Goal: Task Accomplishment & Management: Complete application form

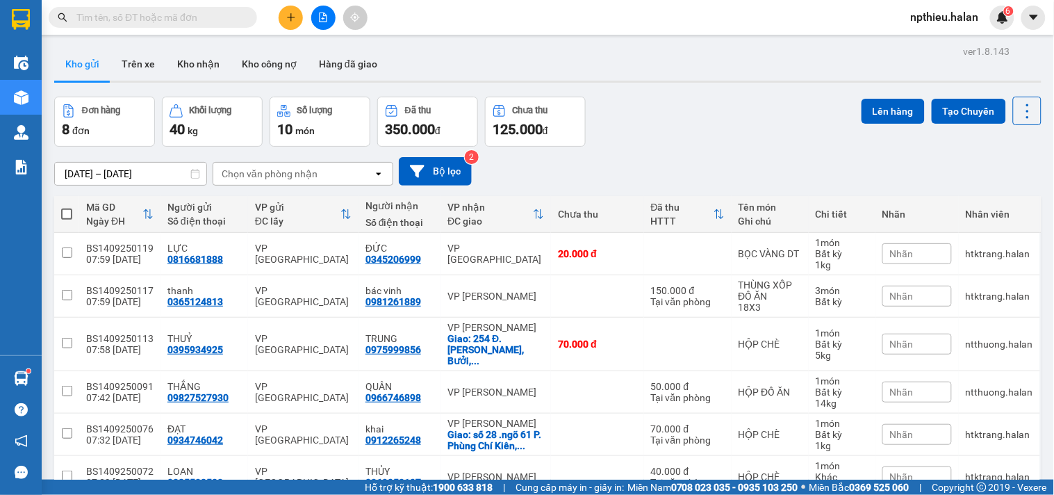
click at [323, 172] on div "Chọn văn phòng nhận" at bounding box center [293, 174] width 160 height 22
type input "47"
click at [311, 192] on div "VP 47 [PERSON_NAME]" at bounding box center [302, 203] width 181 height 25
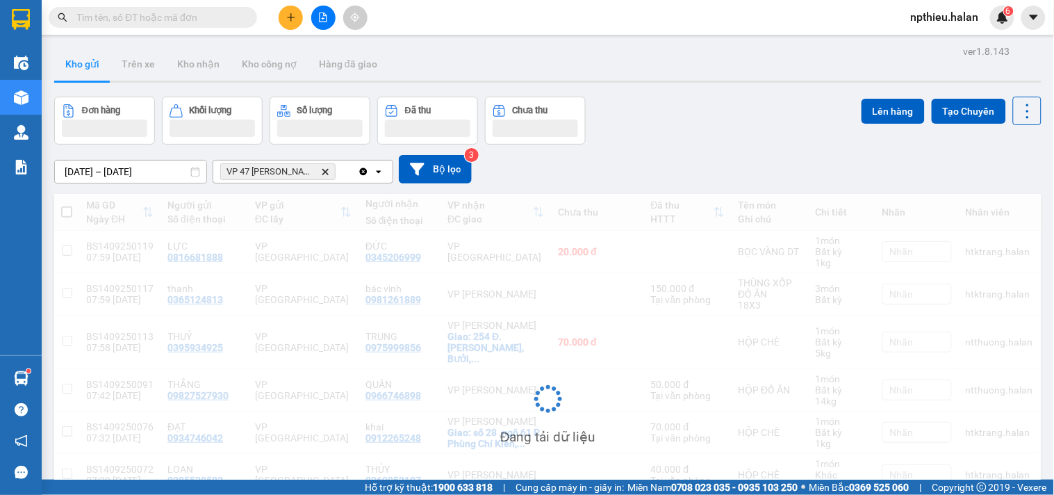
drag, startPoint x: 338, startPoint y: 160, endPoint x: 348, endPoint y: 165, distance: 11.8
click at [338, 158] on div "01/08/2025 – 14/09/2025 Press the down arrow key to interact with the calendar …" at bounding box center [547, 169] width 987 height 28
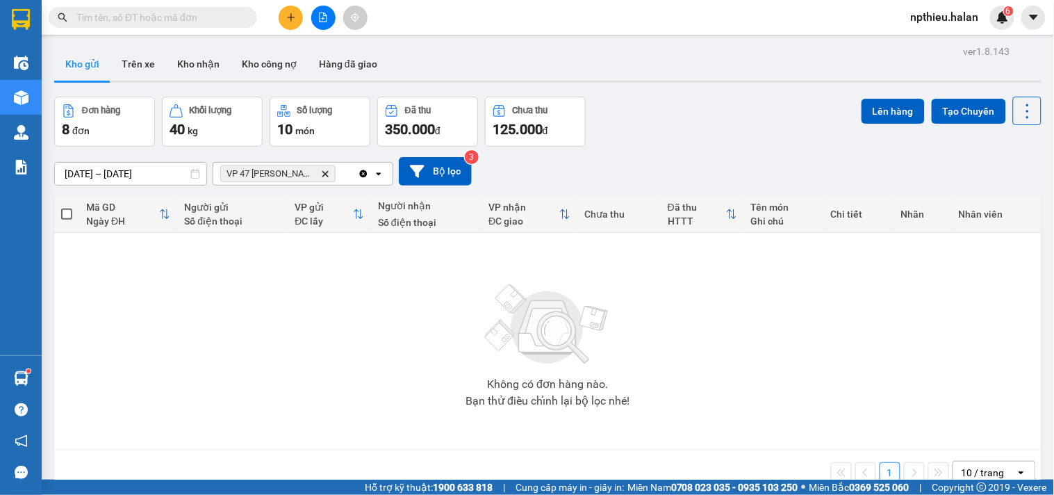
click at [348, 165] on div "VP 47 Trần Khát Chân Delete" at bounding box center [285, 174] width 144 height 22
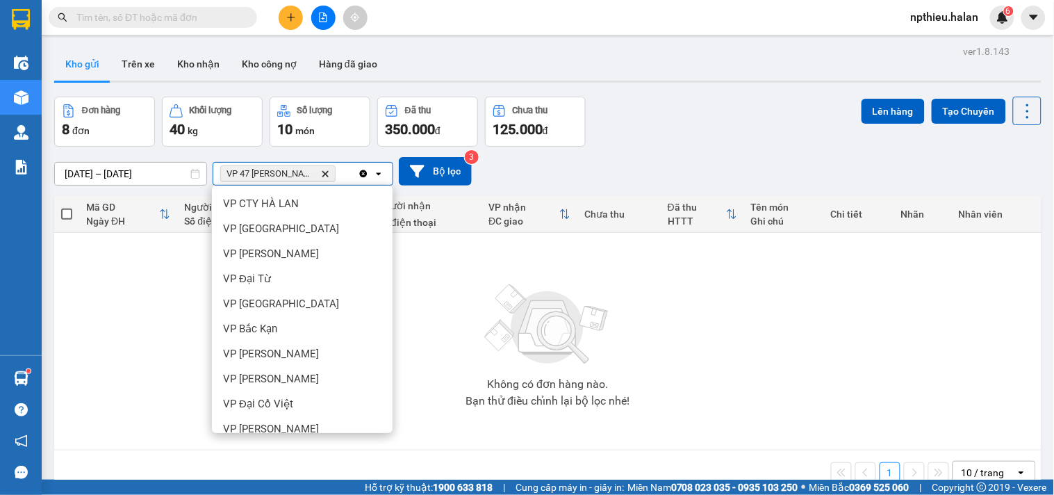
scroll to position [169, 0]
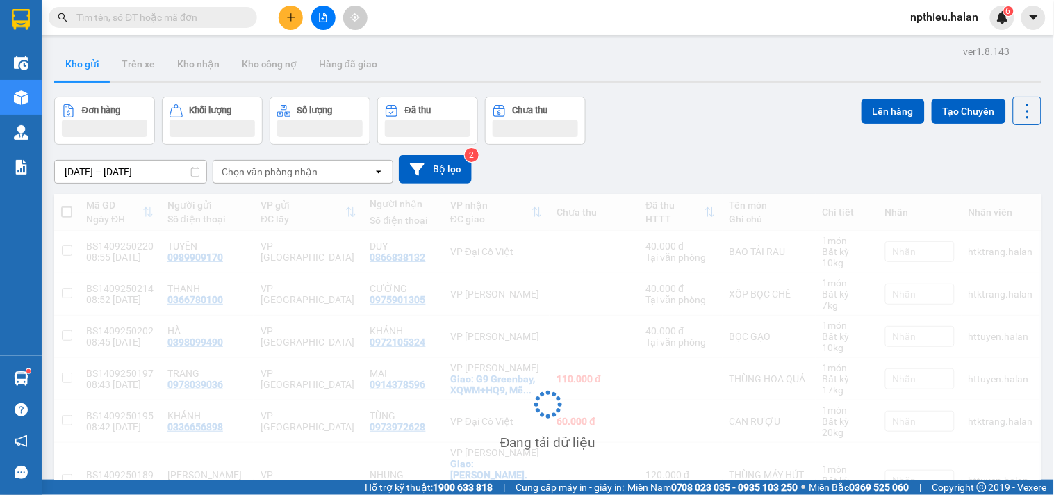
click at [304, 172] on div "Chọn văn phòng nhận" at bounding box center [270, 172] width 96 height 14
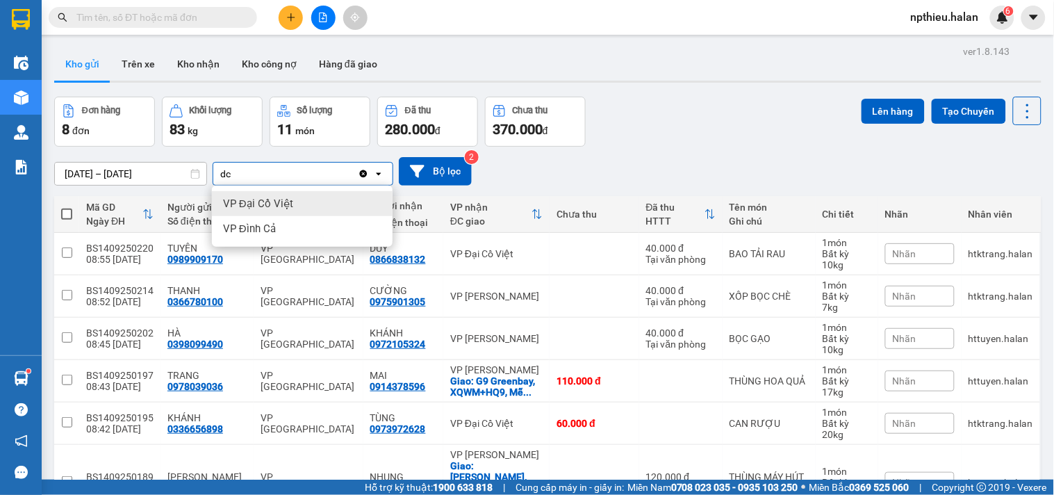
type input "dc"
click at [308, 199] on div "VP Đại Cồ Việt" at bounding box center [302, 203] width 181 height 25
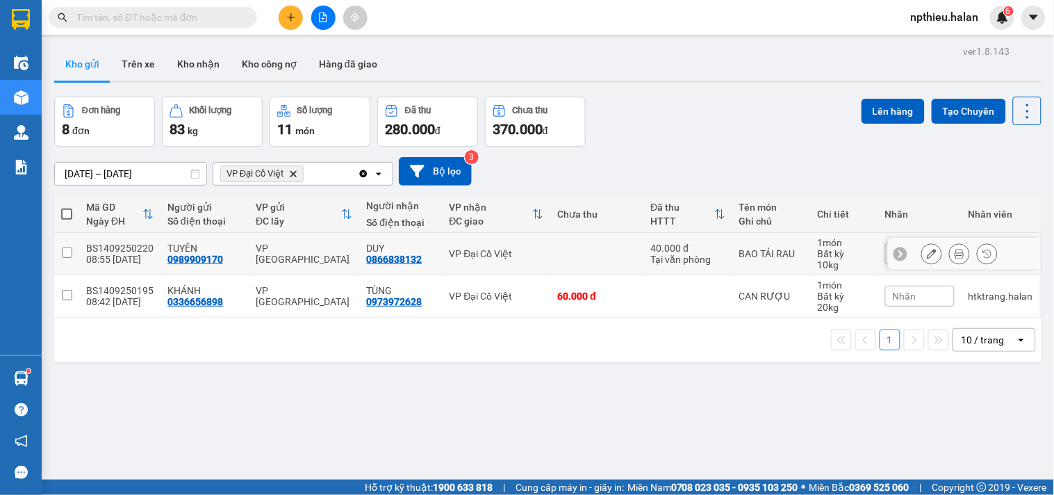
click at [732, 265] on td "BAO TẢI RAU" at bounding box center [771, 254] width 78 height 42
checkbox input "true"
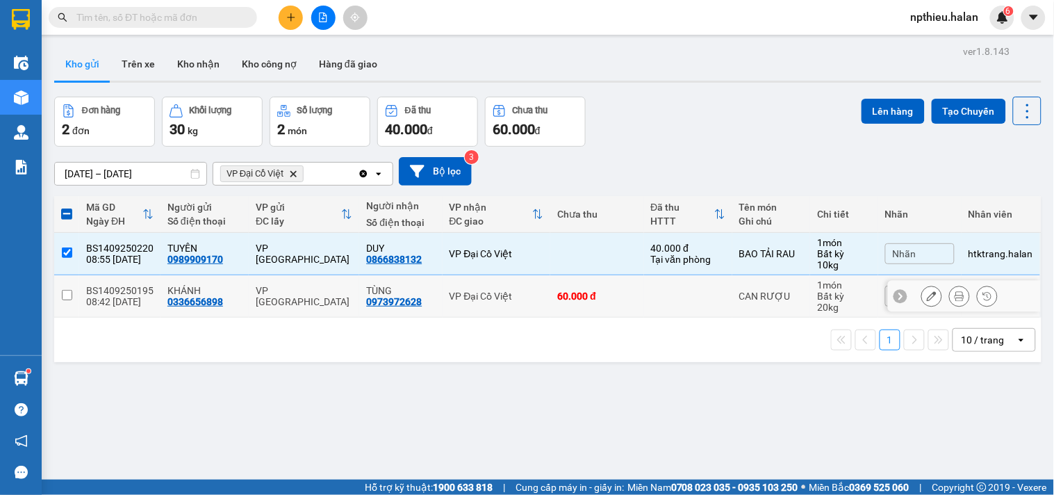
click at [704, 292] on td at bounding box center [688, 296] width 88 height 42
checkbox input "true"
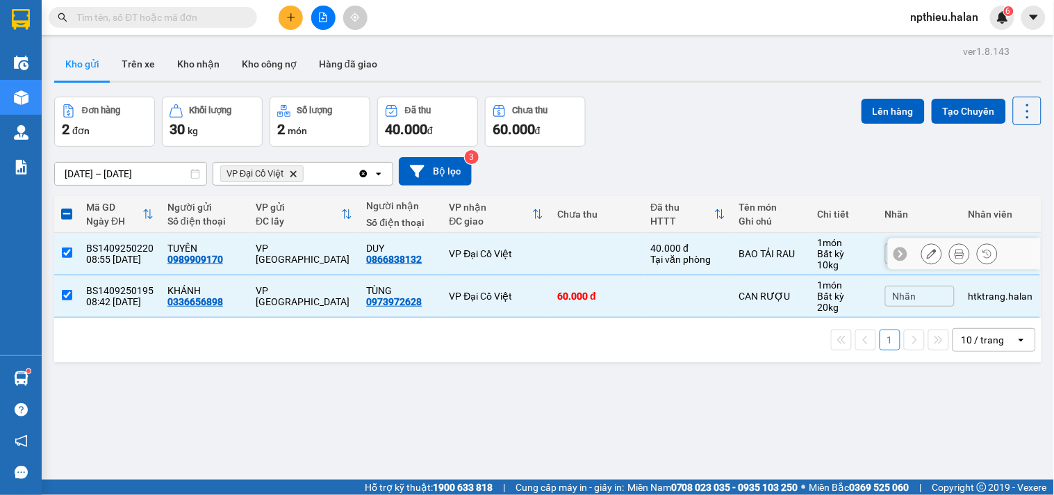
click at [665, 273] on td "40.000 đ Tại văn phòng" at bounding box center [688, 254] width 88 height 42
checkbox input "false"
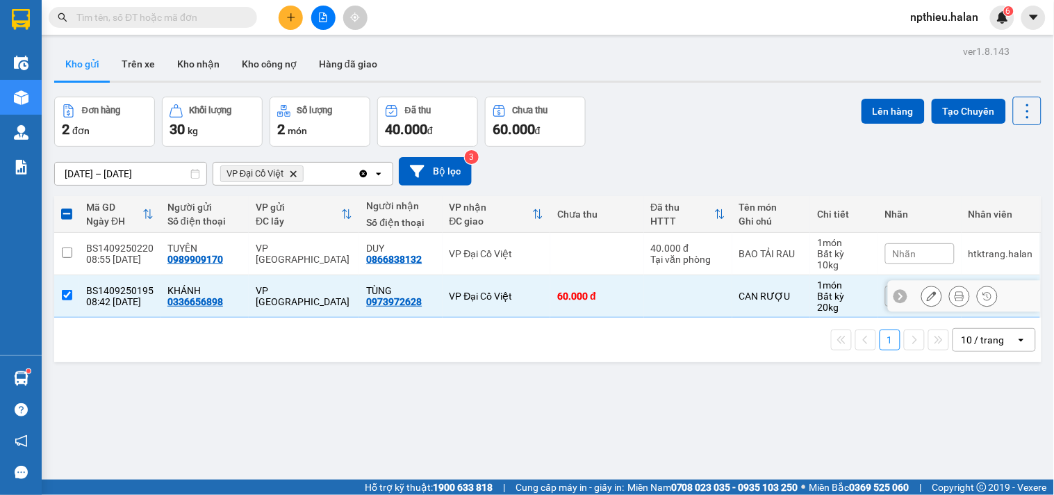
click at [654, 289] on td at bounding box center [688, 296] width 88 height 42
checkbox input "false"
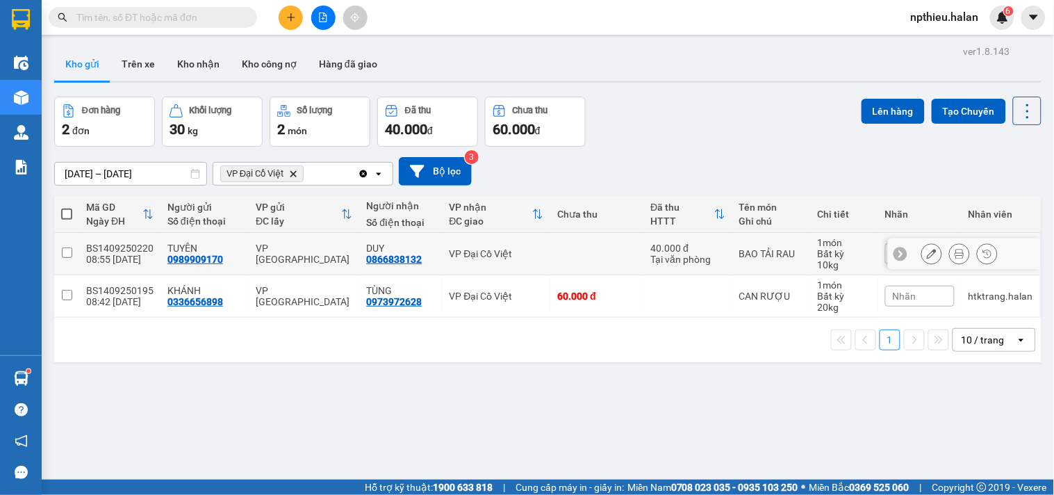
click at [670, 239] on td "40.000 đ Tại văn phòng" at bounding box center [688, 254] width 88 height 42
checkbox input "true"
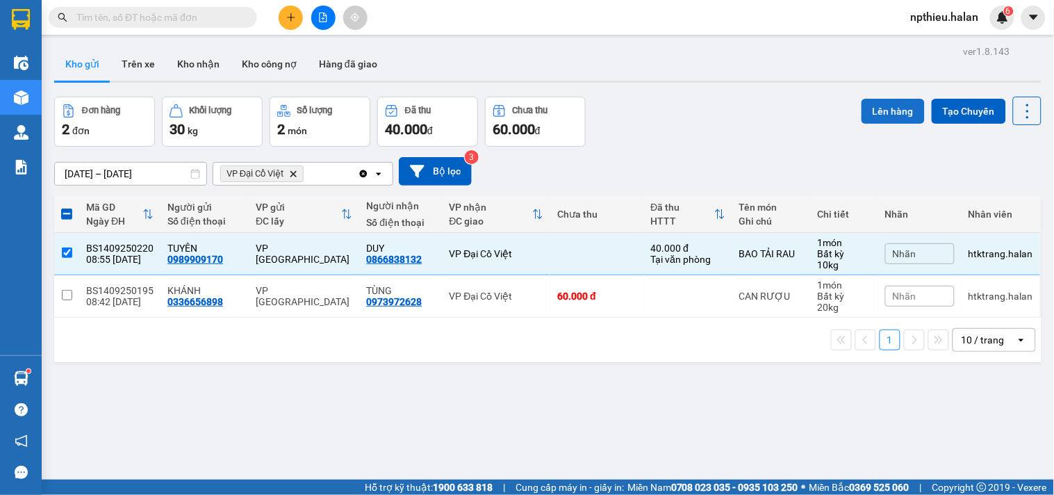
click at [880, 104] on button "Lên hàng" at bounding box center [892, 111] width 63 height 25
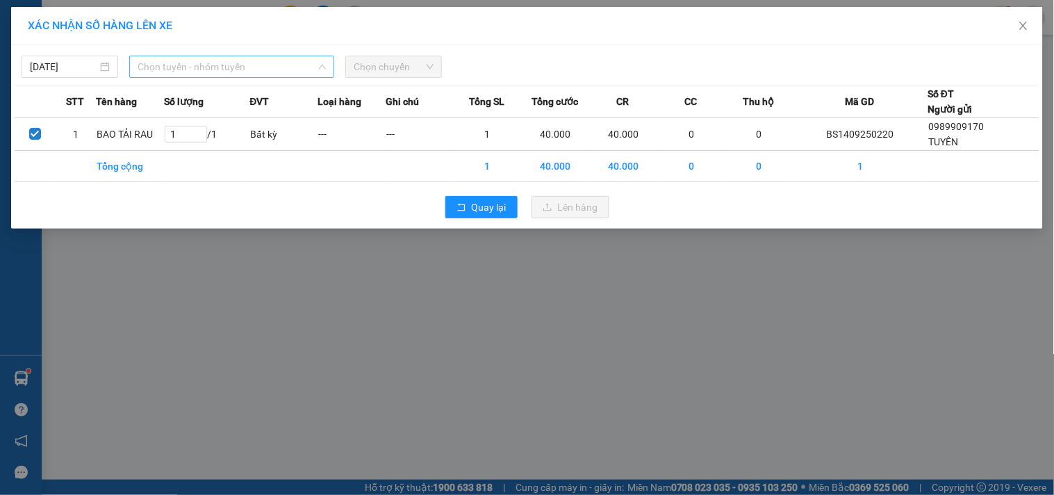
click at [248, 65] on span "Chọn tuyến - nhóm tuyến" at bounding box center [232, 66] width 188 height 21
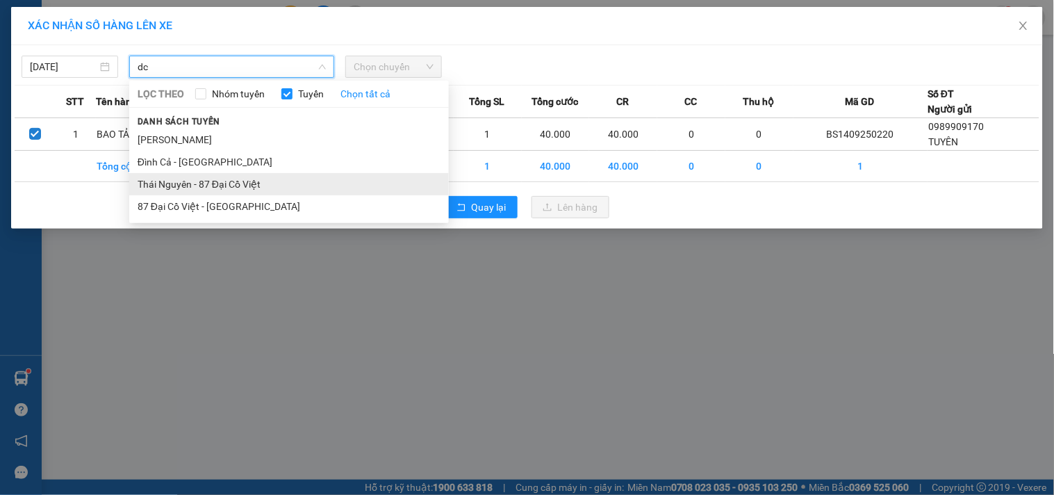
type input "dc"
click at [236, 178] on li "Thái Nguyên - 87 Đại Cồ Việt" at bounding box center [289, 184] width 320 height 22
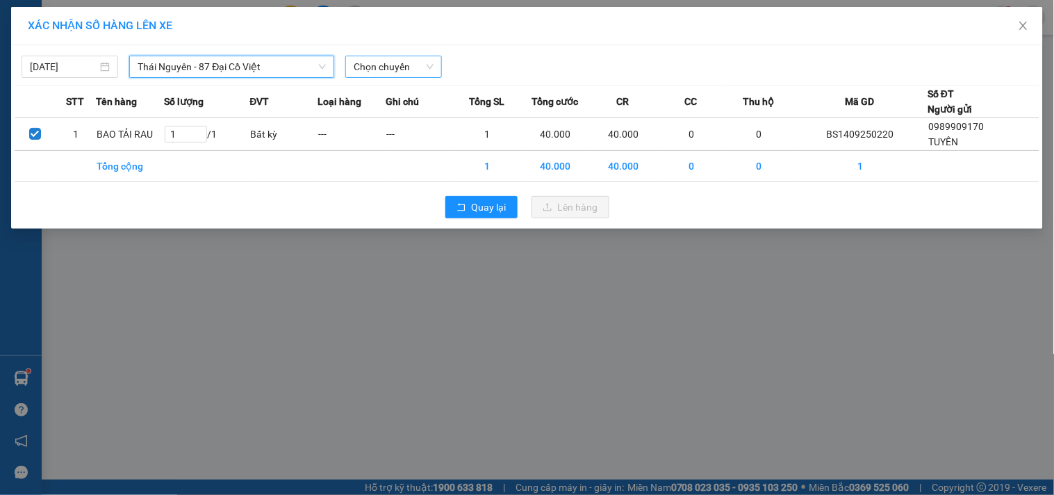
click at [387, 73] on span "Chọn chuyến" at bounding box center [394, 66] width 80 height 21
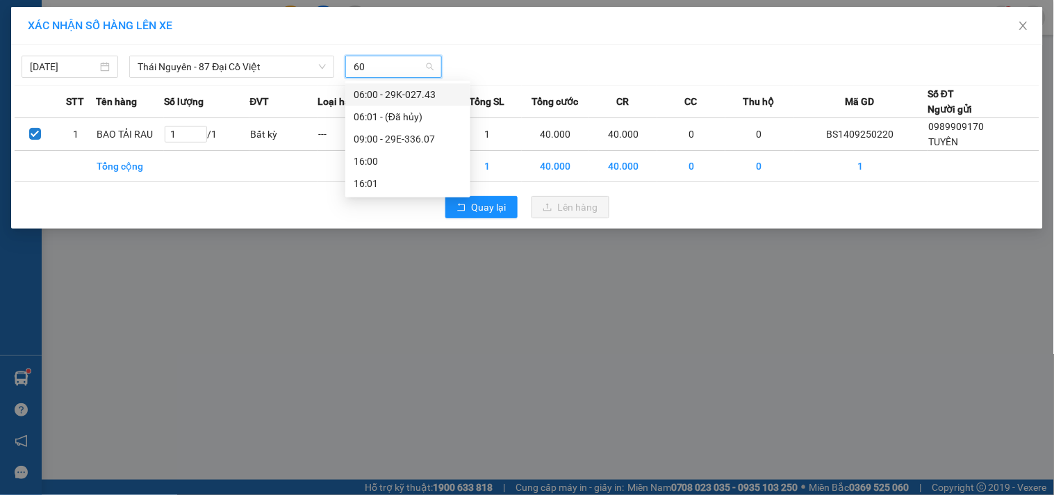
type input "607"
click at [438, 92] on div "09:00 - 29E-336.07" at bounding box center [408, 94] width 108 height 15
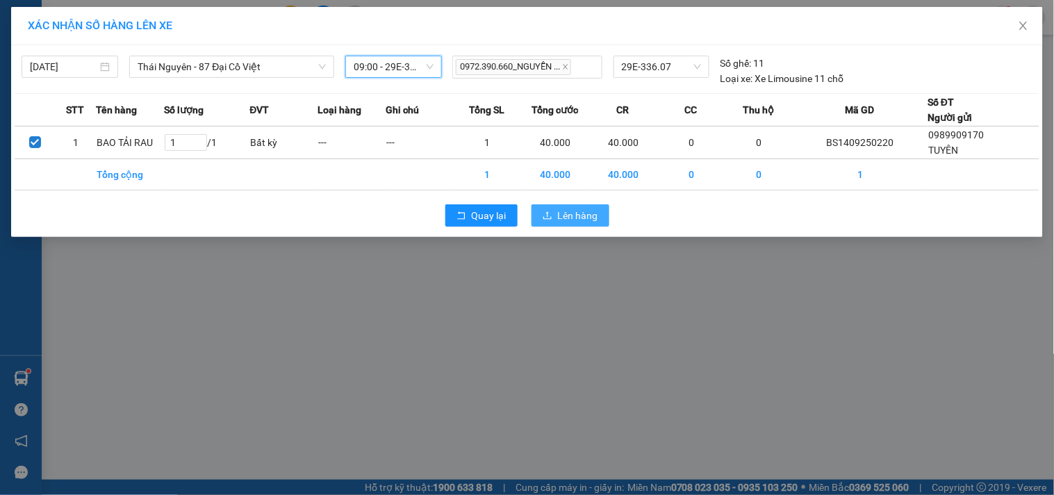
click at [598, 219] on button "Lên hàng" at bounding box center [570, 215] width 78 height 22
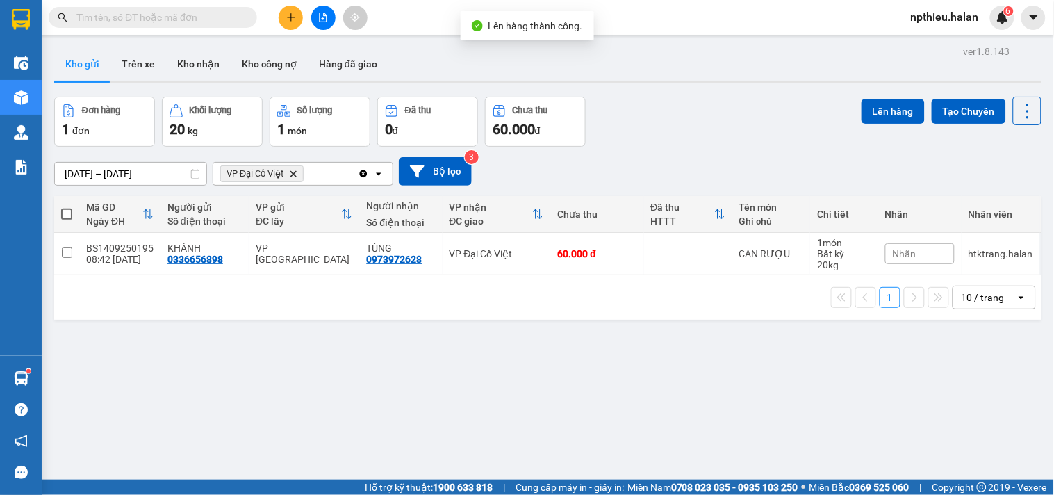
click at [363, 174] on icon "Clear all" at bounding box center [363, 173] width 11 height 11
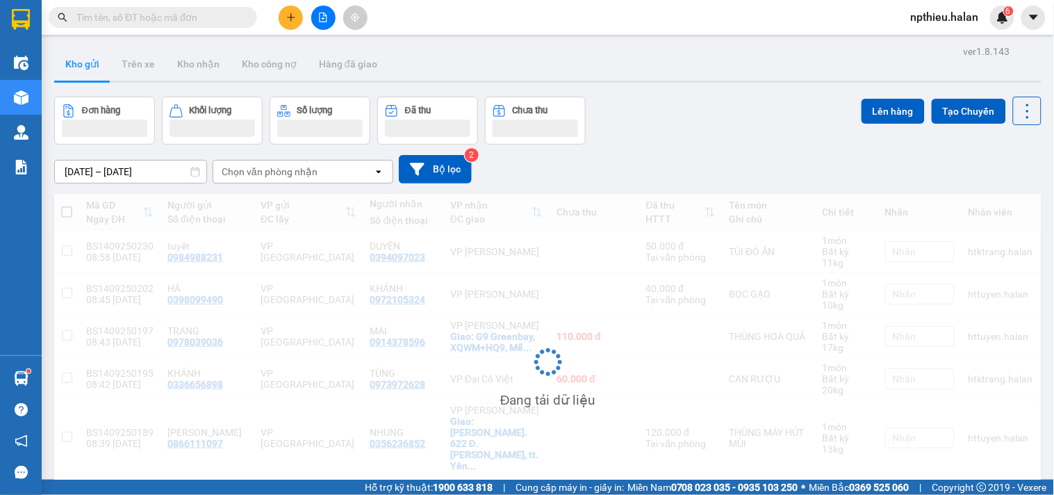
scroll to position [64, 0]
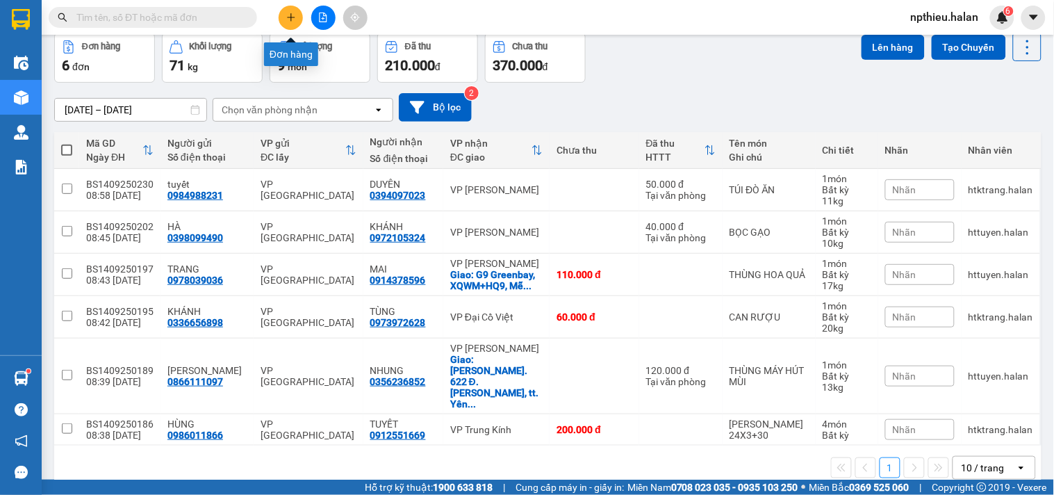
click at [288, 17] on icon "plus" at bounding box center [291, 17] width 8 height 1
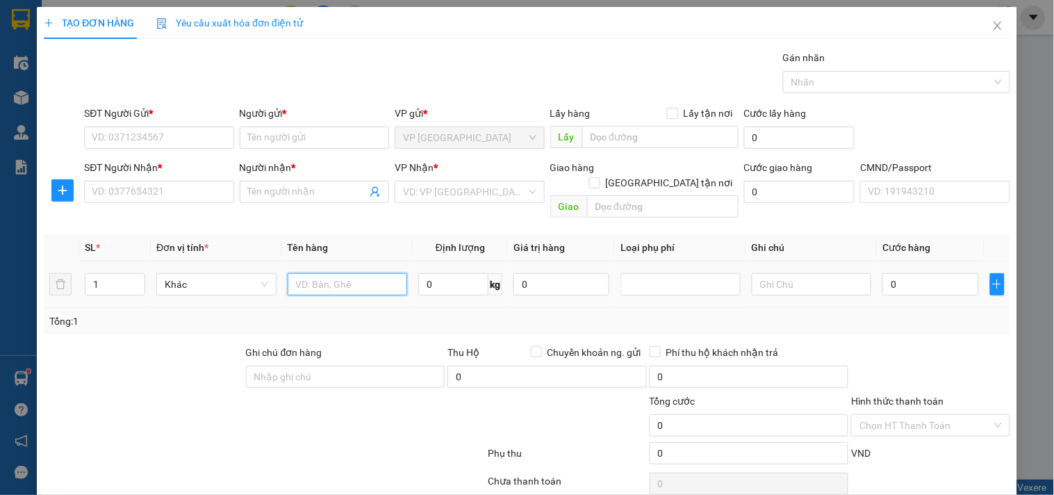
click at [329, 278] on input "text" at bounding box center [348, 284] width 120 height 22
type input "hộp xốp rau"
click at [225, 129] on input "SĐT Người Gửi *" at bounding box center [158, 137] width 149 height 22
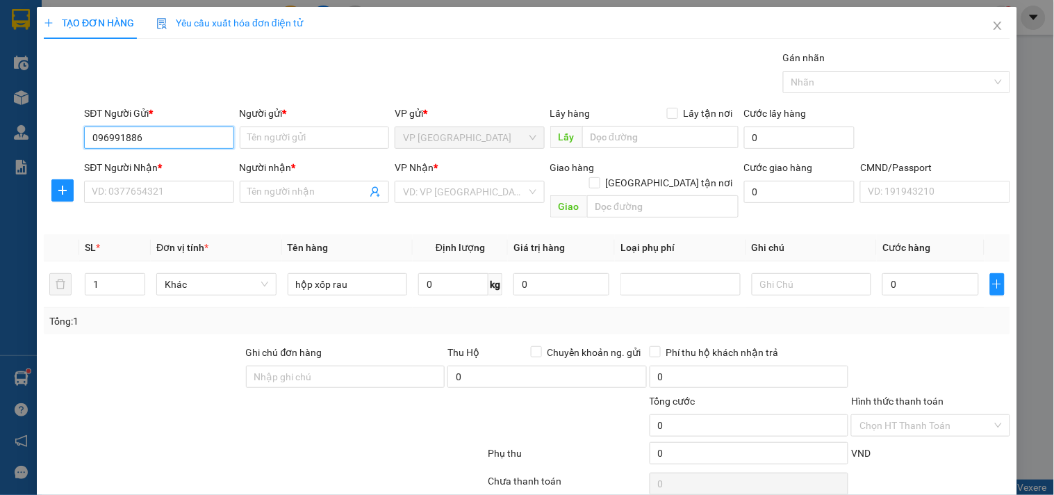
type input "0969918866"
click at [172, 160] on div "0969918866 - HANH" at bounding box center [157, 165] width 131 height 15
type input "HANH"
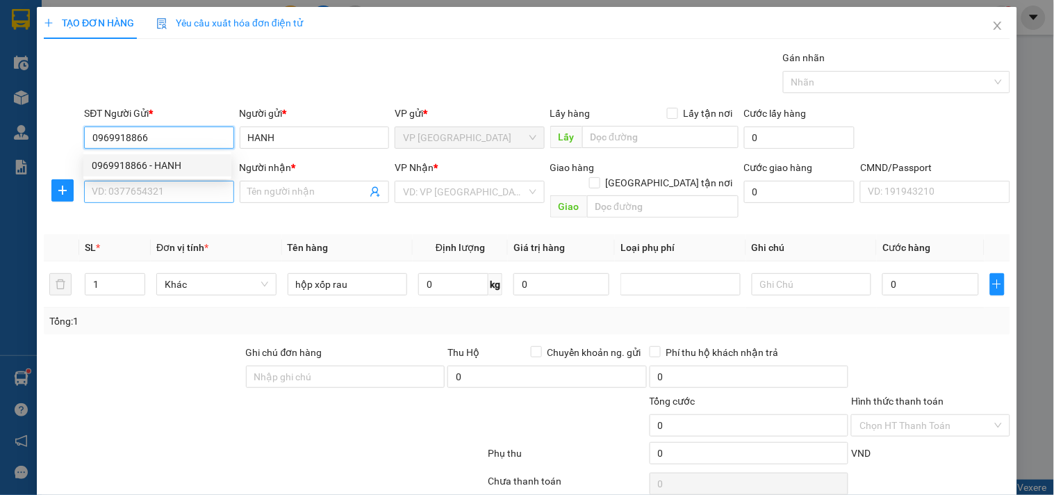
type input "0969918866"
click at [176, 186] on input "SĐT Người Nhận *" at bounding box center [158, 192] width 149 height 22
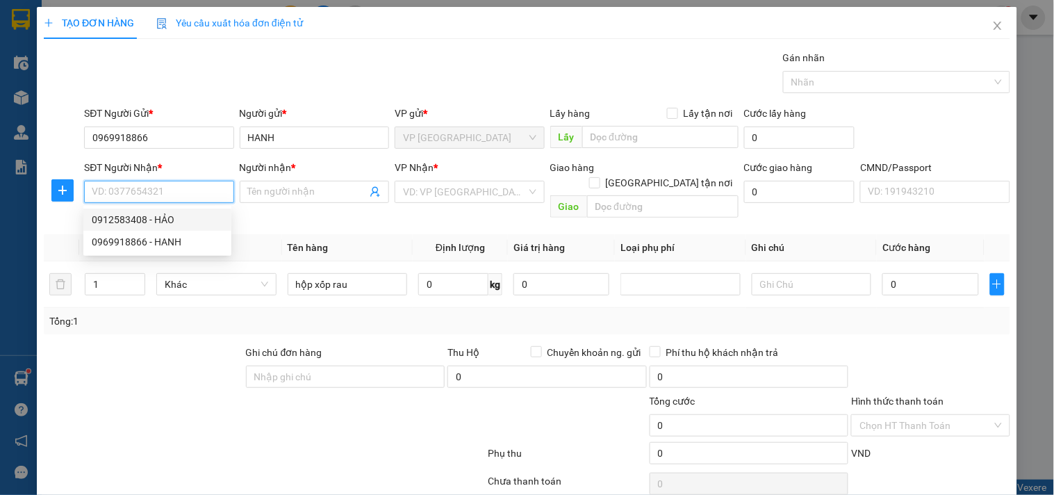
drag, startPoint x: 163, startPoint y: 216, endPoint x: 188, endPoint y: 225, distance: 25.9
click at [165, 217] on div "0912583408 - HẢO" at bounding box center [157, 219] width 131 height 15
type input "0912583408"
type input "HẢO"
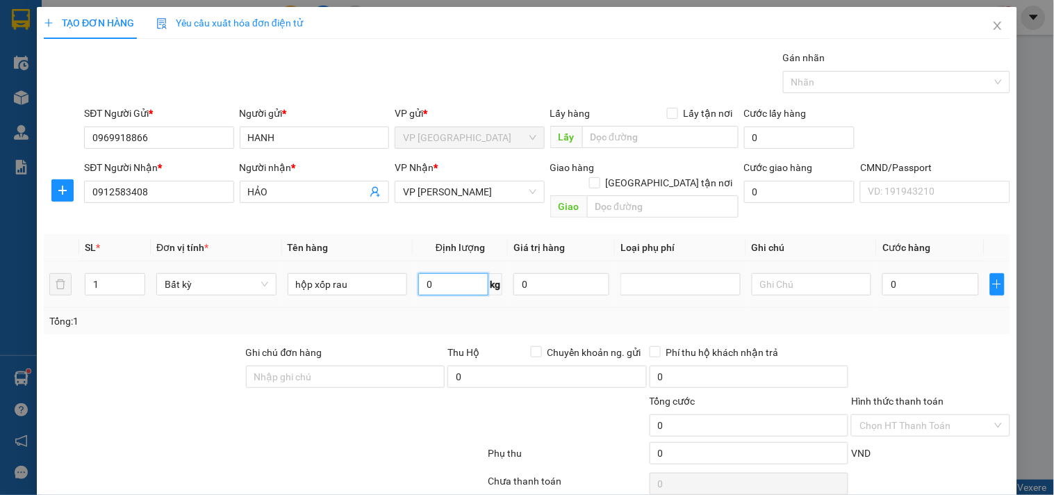
click at [449, 279] on input "0" at bounding box center [453, 284] width 70 height 22
type input "21"
type input "65.000"
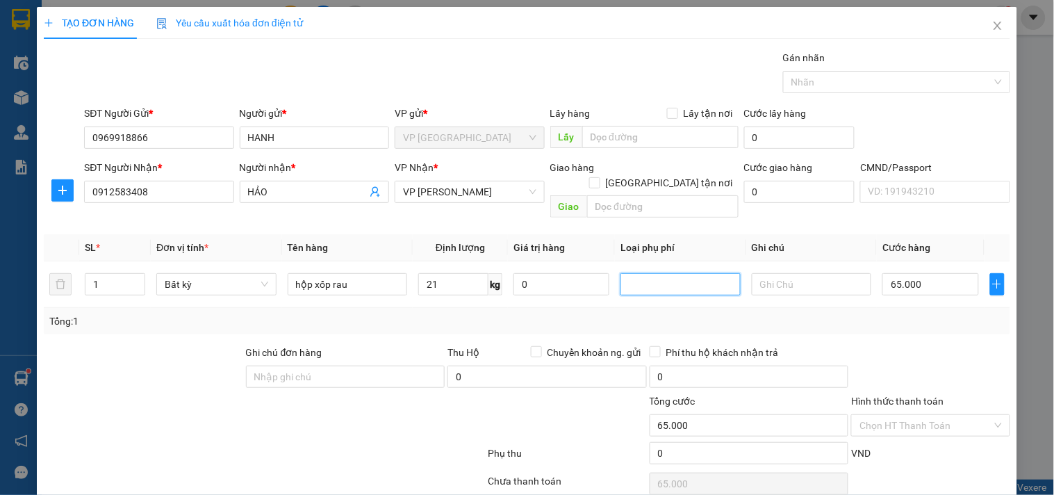
scroll to position [47, 0]
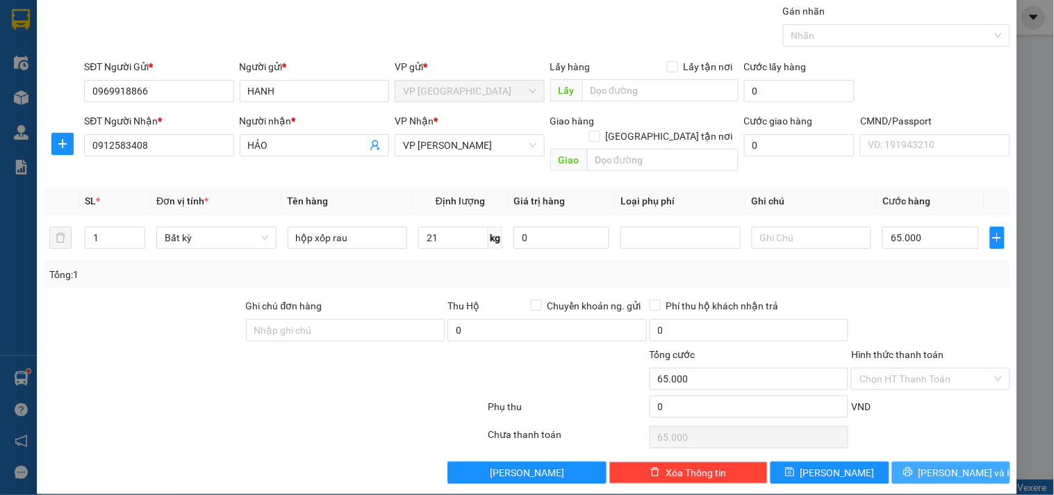
click at [933, 465] on span "Lưu và In" at bounding box center [966, 472] width 97 height 15
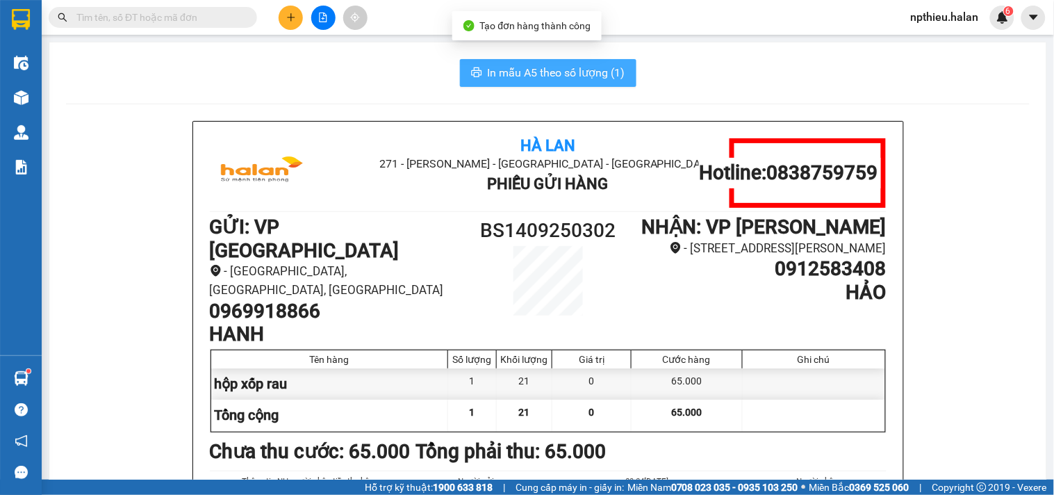
click at [547, 71] on span "In mẫu A5 theo số lượng (1)" at bounding box center [557, 72] width 138 height 17
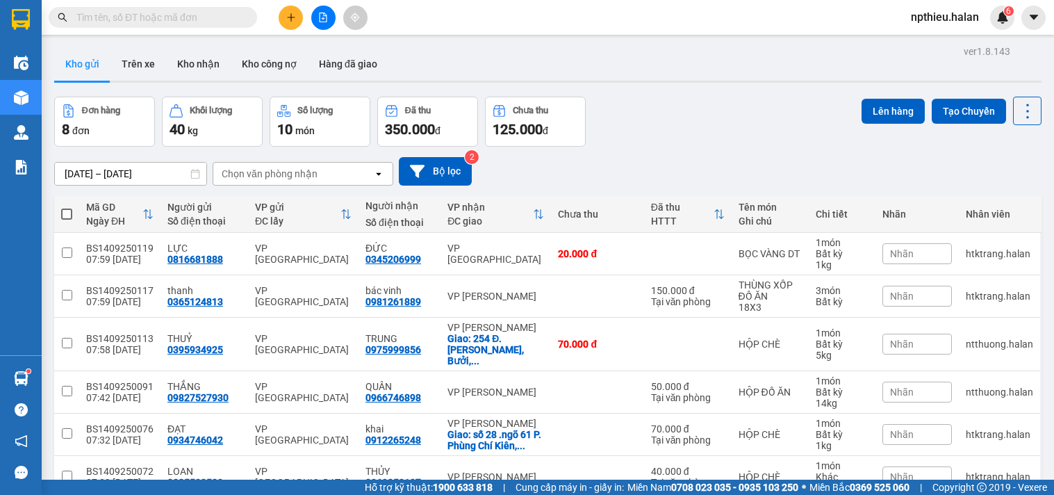
click at [175, 15] on input "text" at bounding box center [158, 17] width 164 height 15
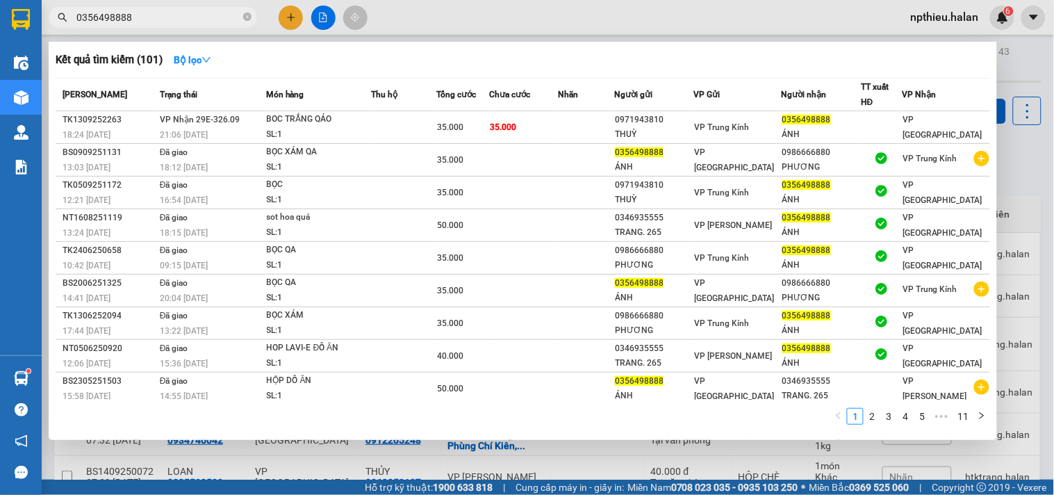
type input "0356498888"
click at [1016, 133] on div at bounding box center [527, 247] width 1054 height 495
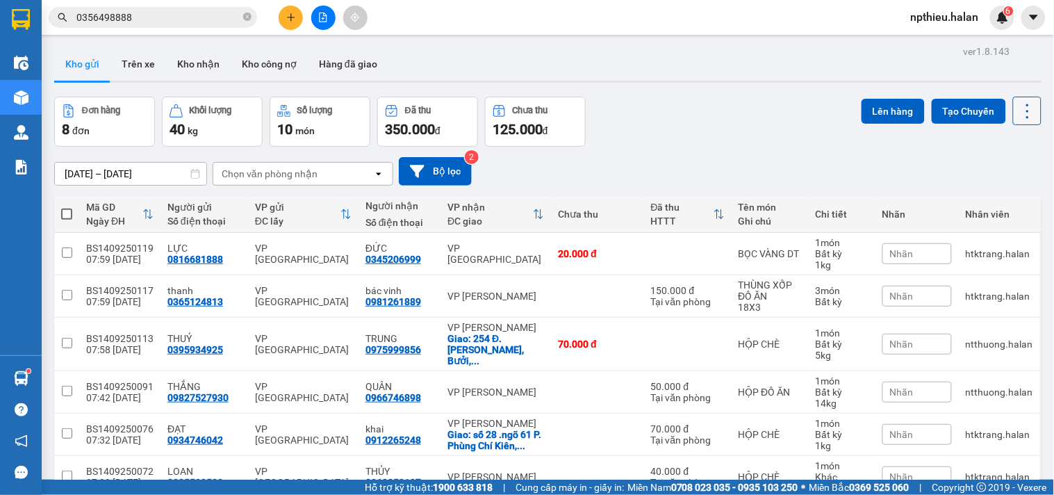
click at [1018, 112] on icon at bounding box center [1027, 110] width 19 height 19
click at [990, 197] on span "Làm mới" at bounding box center [996, 199] width 38 height 14
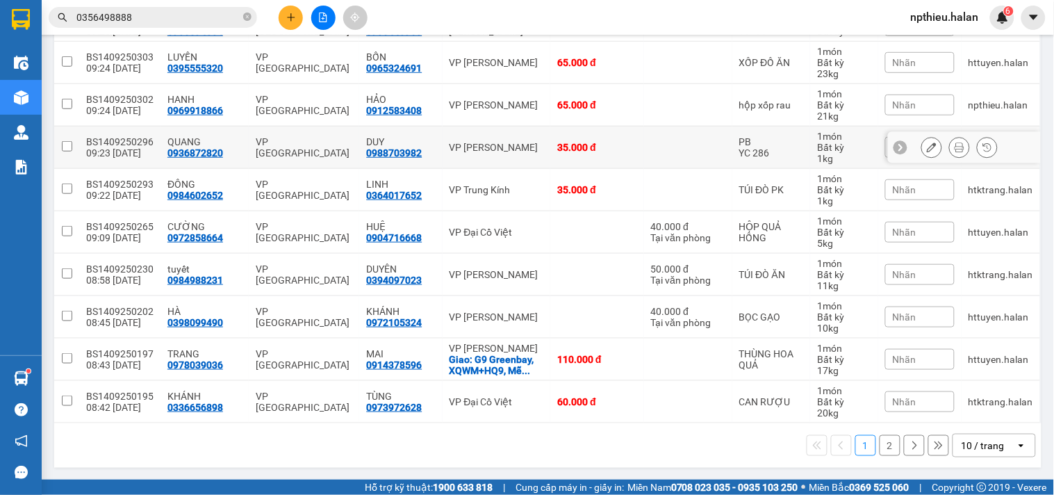
scroll to position [224, 0]
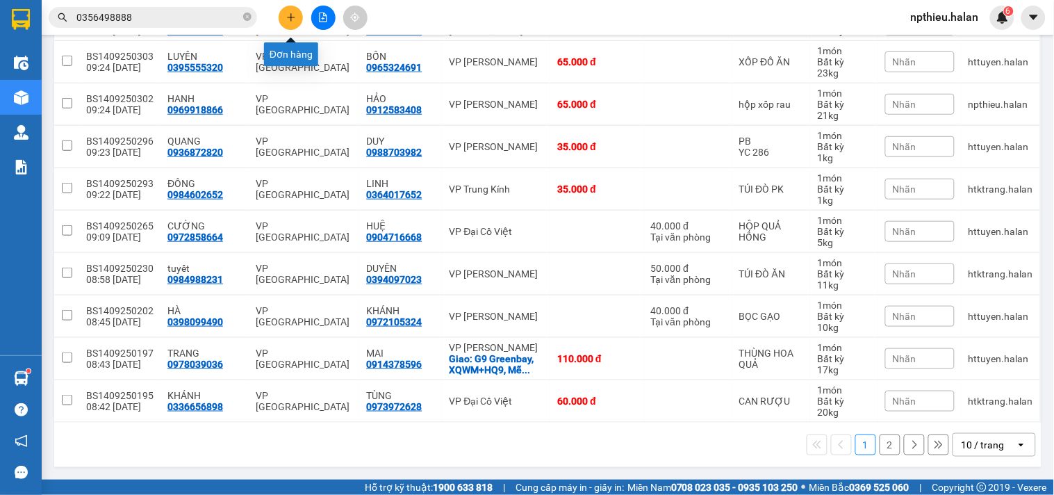
click at [286, 22] on icon "plus" at bounding box center [291, 18] width 10 height 10
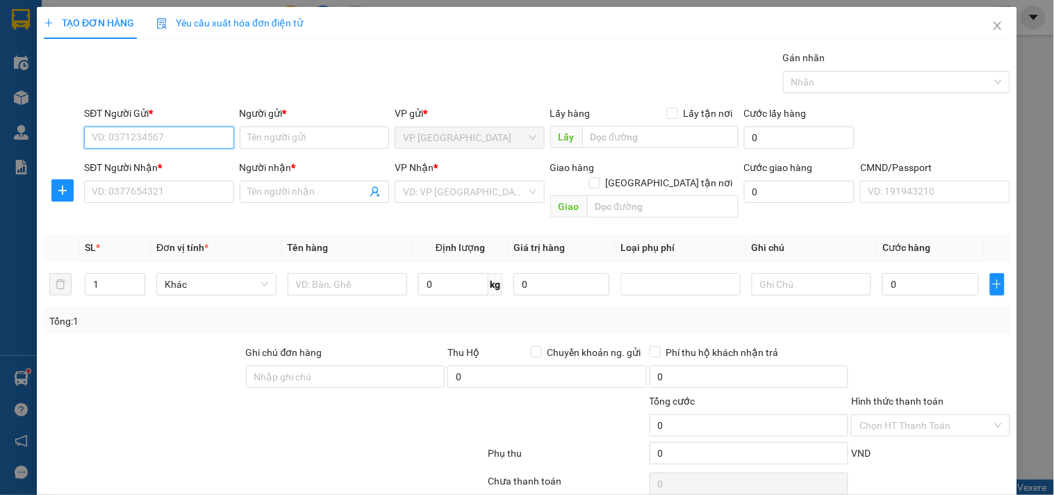
click at [203, 135] on input "SĐT Người Gửi *" at bounding box center [158, 137] width 149 height 22
type input "0985476428"
click at [170, 174] on div "0985476428 - HẰNG" at bounding box center [157, 165] width 148 height 22
type input "HẰNG"
type input "0985476428"
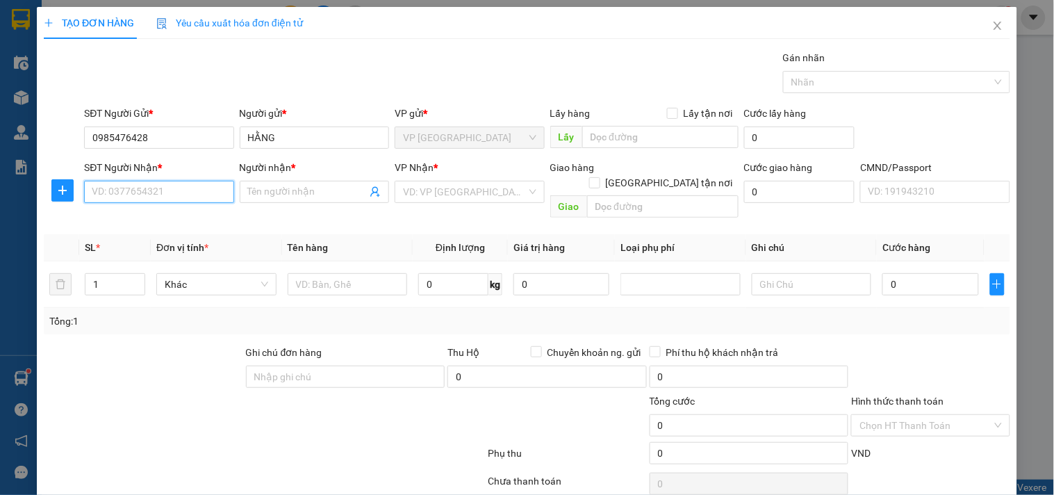
click at [179, 191] on input "SĐT Người Nhận *" at bounding box center [158, 192] width 149 height 22
type input "0968389788"
click at [170, 222] on div "0968389788 - NGUYỆT" at bounding box center [157, 219] width 131 height 15
type input "NGUYỆT"
checkbox input "true"
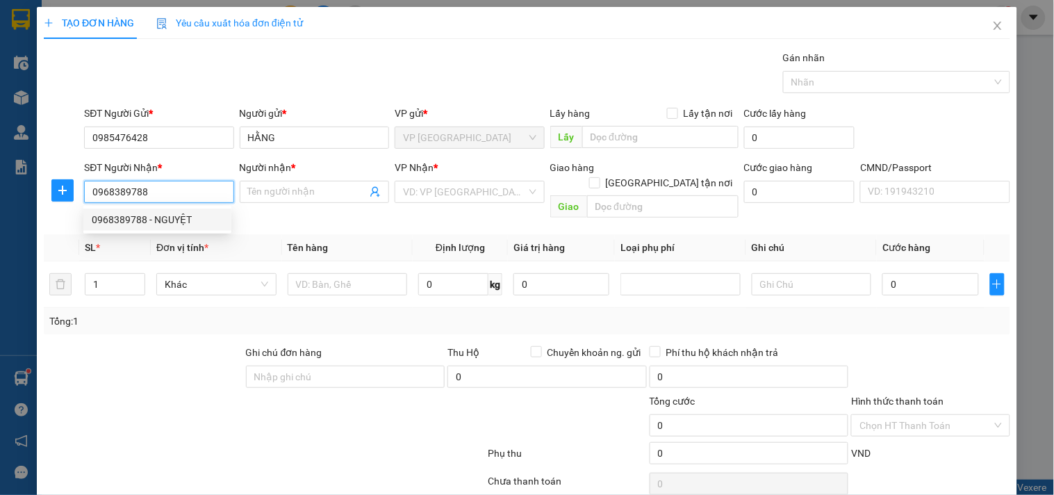
type input "(cần ngáng+dây) Công ty cổ phần Cryotech Việt Nam, Lư Xá Thanh trì, Lĩnh Nam, H…"
type input "60.000"
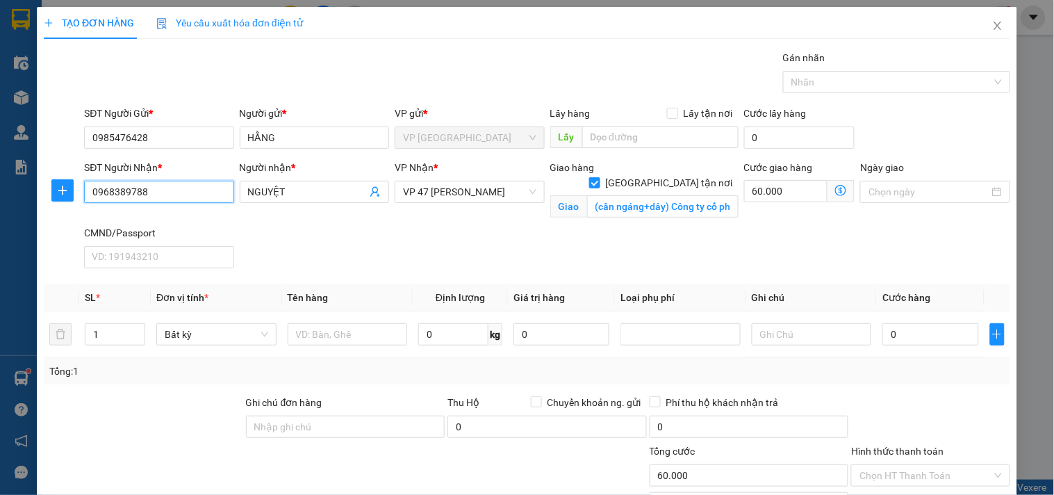
type input "0968389788"
click at [835, 193] on icon "dollar-circle" at bounding box center [840, 190] width 11 height 11
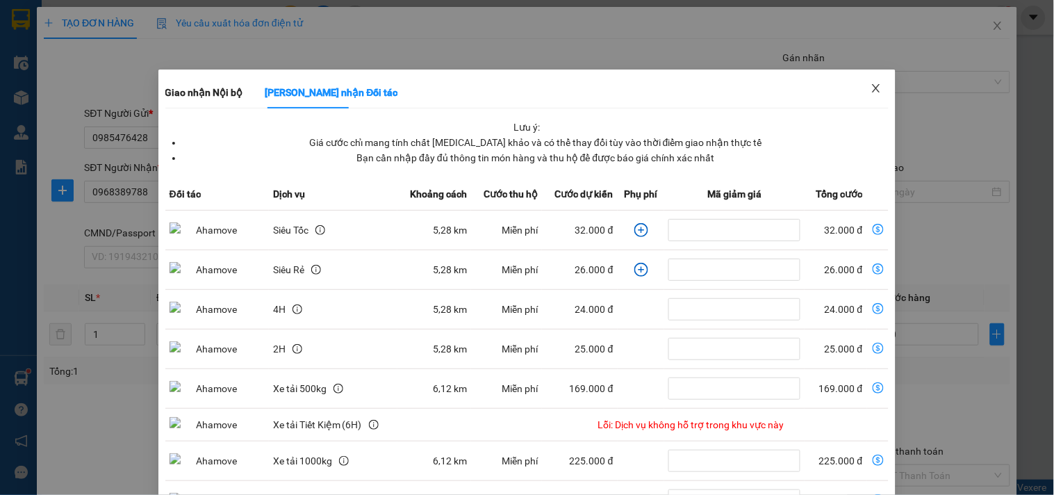
click at [872, 84] on icon "close" at bounding box center [875, 88] width 11 height 11
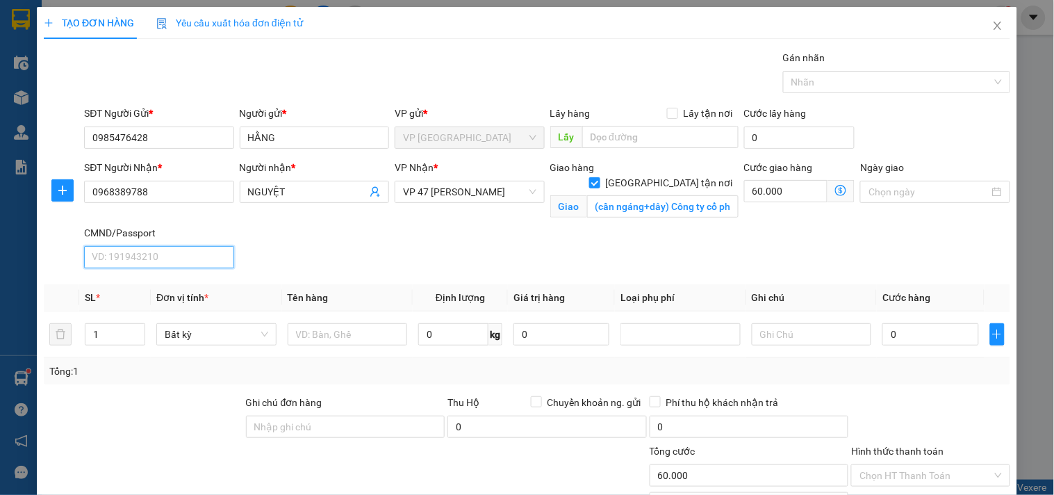
click at [174, 261] on input "CMND/Passport" at bounding box center [158, 257] width 149 height 22
drag, startPoint x: 314, startPoint y: 273, endPoint x: 216, endPoint y: 315, distance: 106.4
click at [302, 274] on div "Transit Pickup Surcharge Ids Transit Deliver Surcharge Ids Transit Deliver Surc…" at bounding box center [527, 315] width 966 height 530
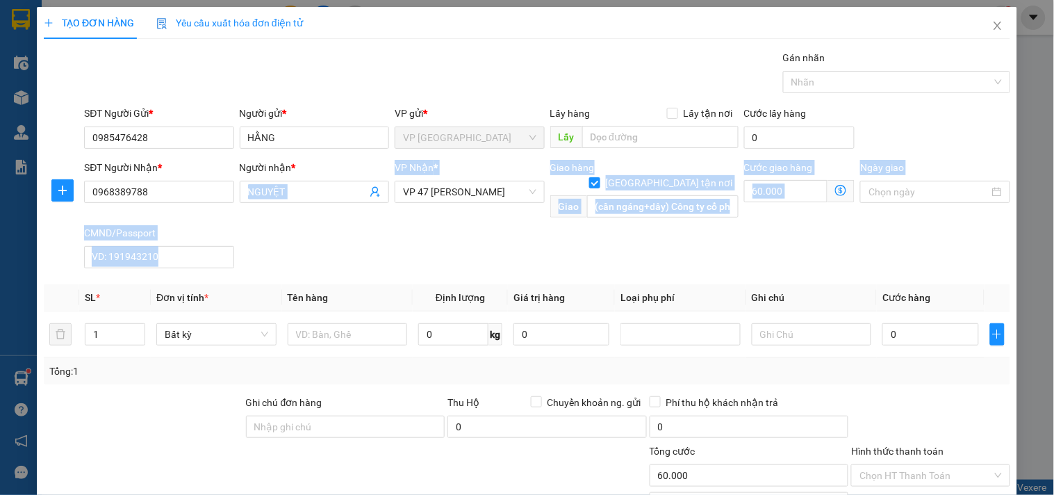
click at [358, 236] on div "SĐT Người Nhận * 0968389788 Người nhận * NGUYỆT VP Nhận * VP 47 Trần Khát Chân …" at bounding box center [547, 217] width 932 height 114
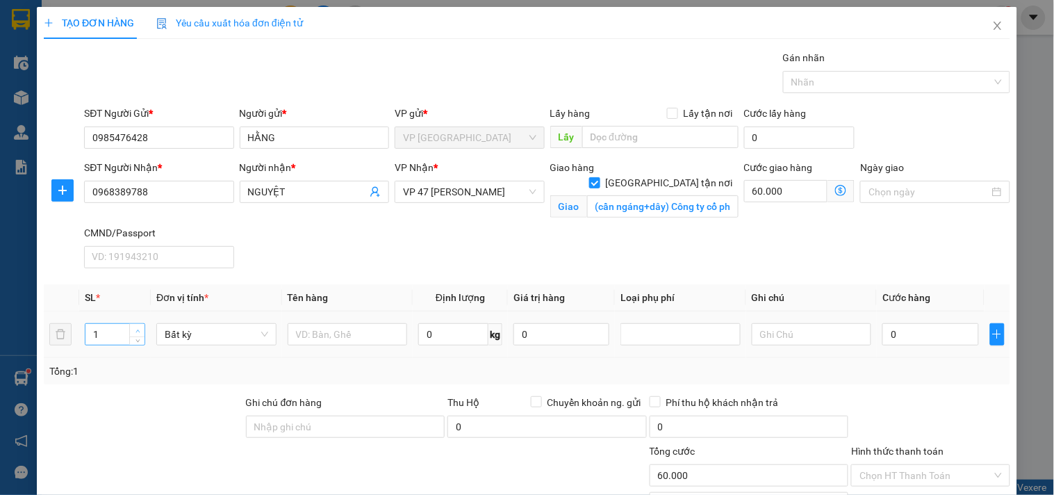
type input "2"
click at [139, 328] on span "up" at bounding box center [137, 330] width 8 height 8
click at [320, 336] on input "text" at bounding box center [348, 334] width 120 height 22
type input "b"
type input "vỏ binh"
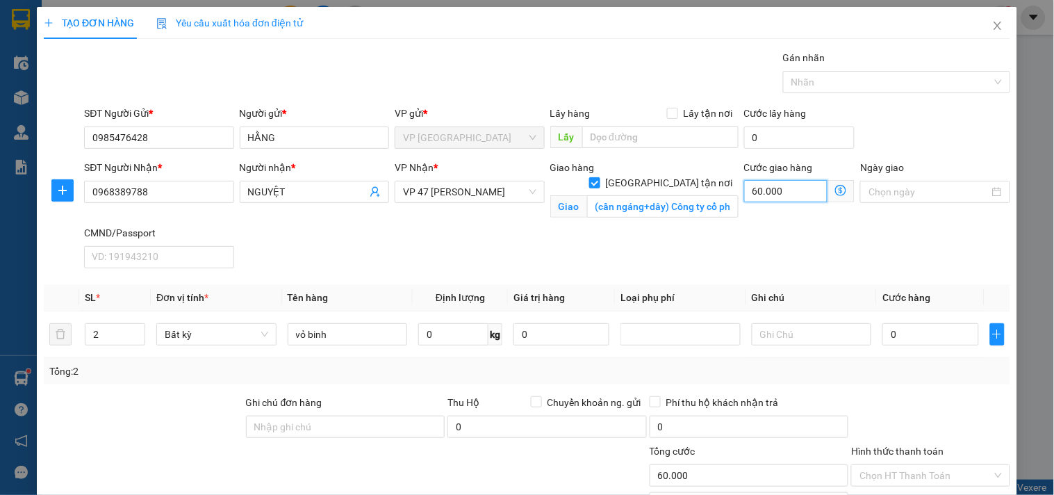
click at [774, 197] on input "60.000" at bounding box center [786, 191] width 84 height 22
type input "7"
type input "70"
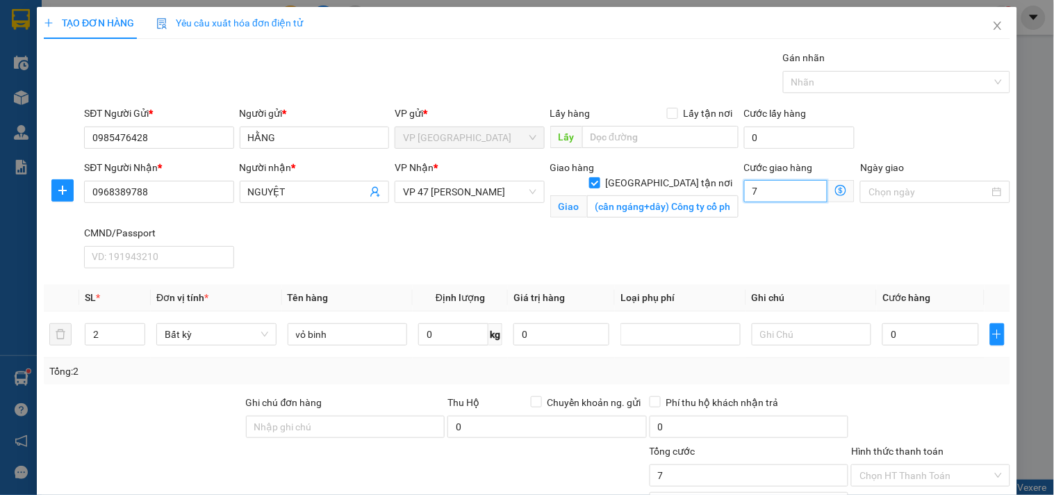
type input "70"
type input "70.000"
click at [815, 332] on input "text" at bounding box center [812, 334] width 120 height 22
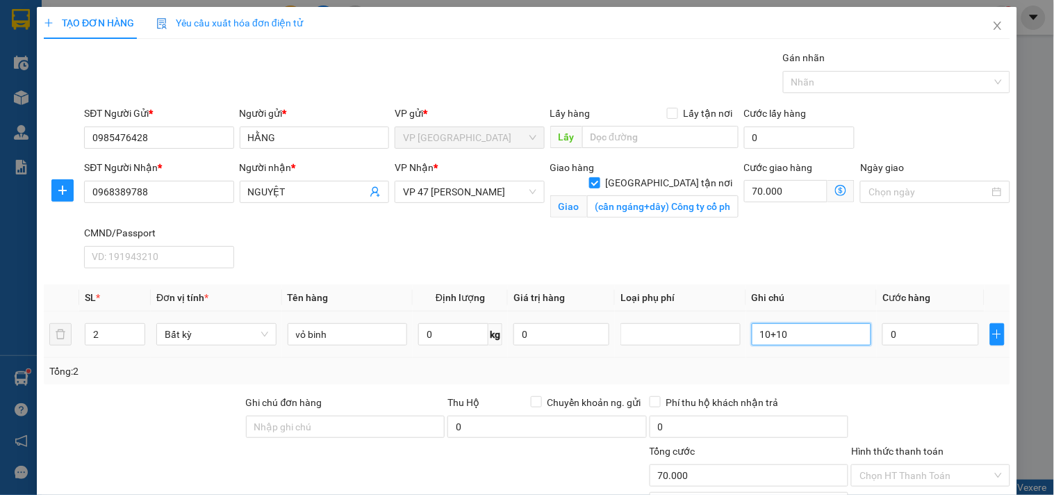
type input "10+10"
click at [853, 360] on div "Tổng: 2" at bounding box center [527, 371] width 966 height 26
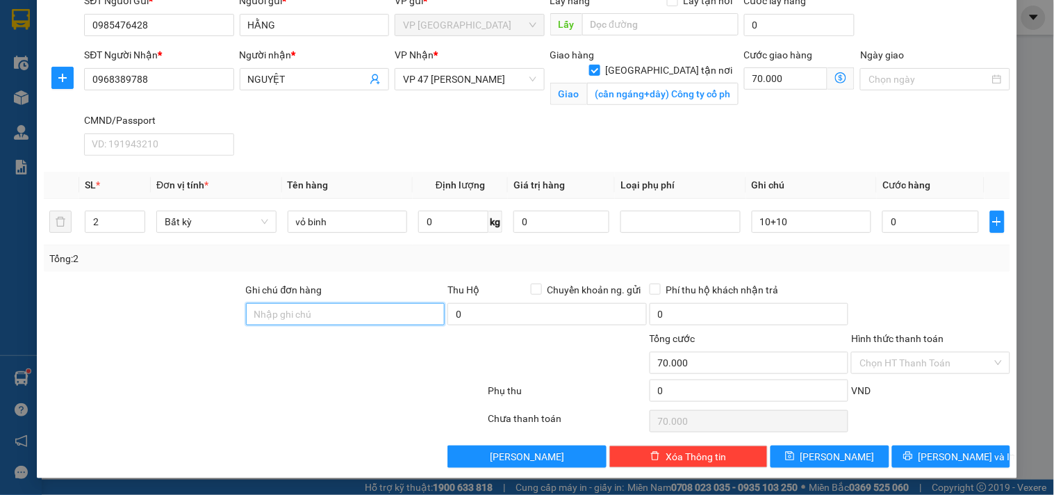
click at [362, 304] on input "Ghi chú đơn hàng" at bounding box center [345, 314] width 199 height 22
type input "NGÀY 15/9 SHIP"
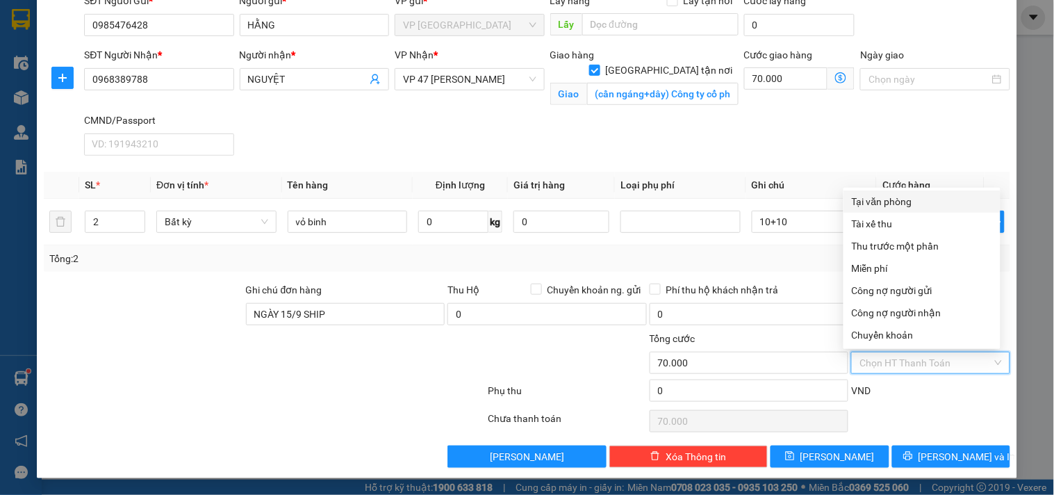
click at [908, 360] on input "Hình thức thanh toán" at bounding box center [925, 362] width 132 height 21
click at [799, 325] on div "0" at bounding box center [748, 317] width 199 height 28
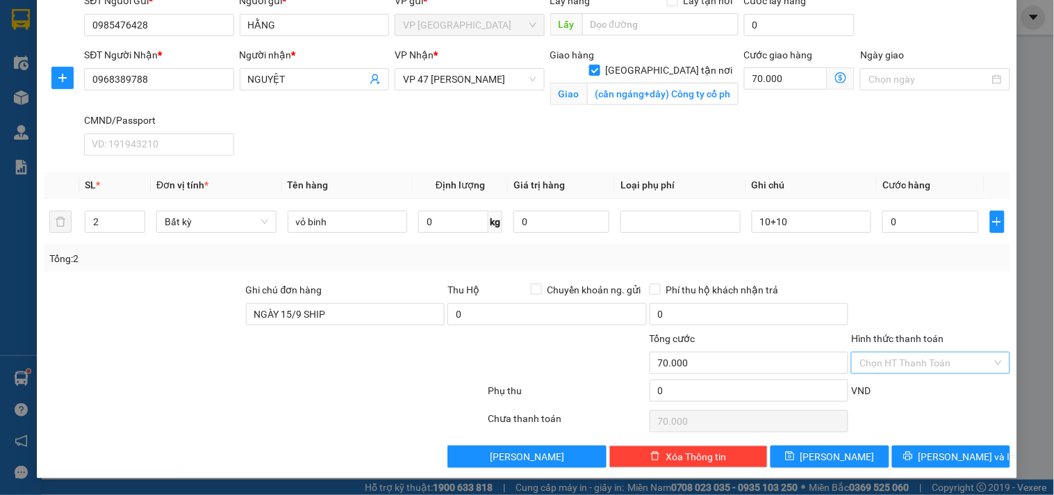
click at [882, 363] on input "Hình thức thanh toán" at bounding box center [925, 362] width 132 height 21
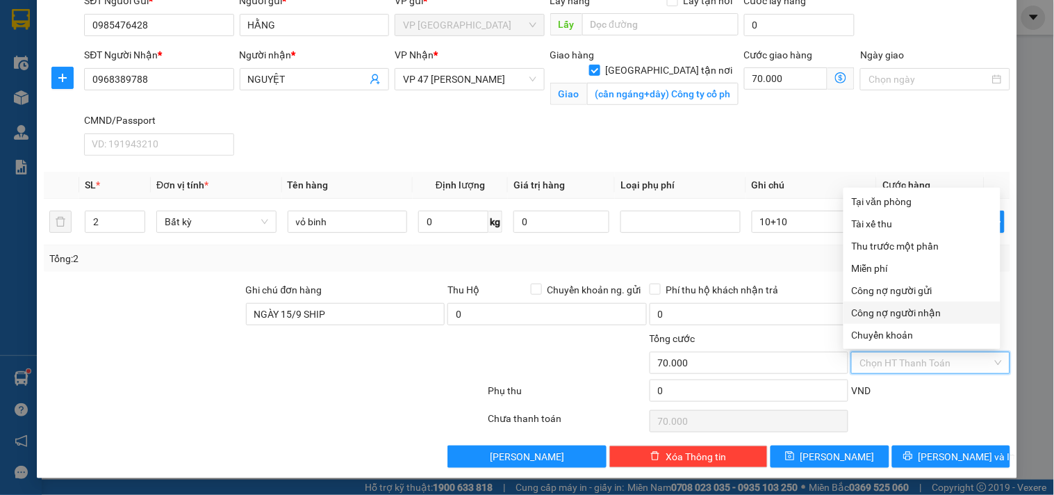
click at [754, 274] on div "Transit Pickup Surcharge Ids Transit Deliver Surcharge Ids Transit Deliver Surc…" at bounding box center [527, 202] width 966 height 530
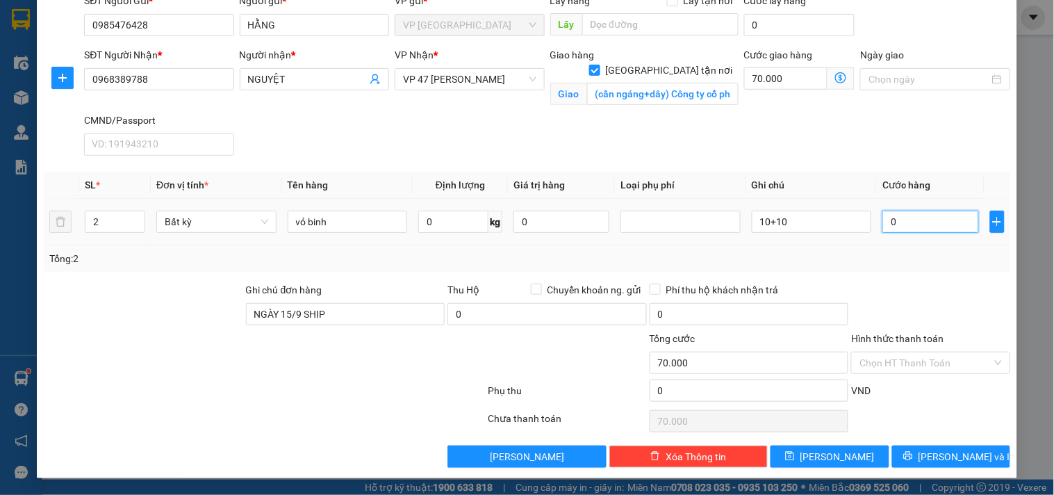
click at [901, 227] on input "0" at bounding box center [930, 221] width 96 height 22
type input "7"
type input "70.007"
type input "70"
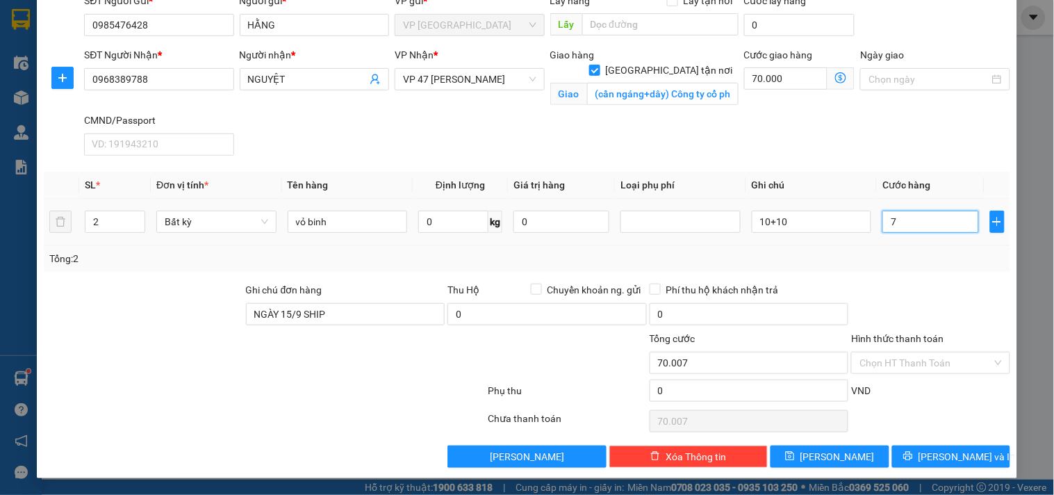
type input "70.070"
type input "70.000"
type input "140.000"
click at [911, 260] on div "Tổng: 2" at bounding box center [526, 258] width 955 height 15
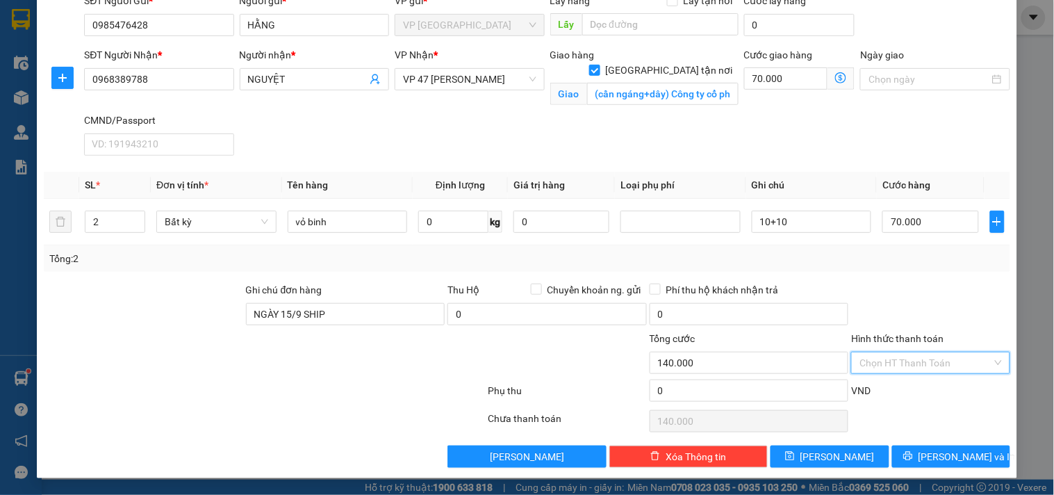
click at [938, 361] on input "Hình thức thanh toán" at bounding box center [925, 362] width 132 height 21
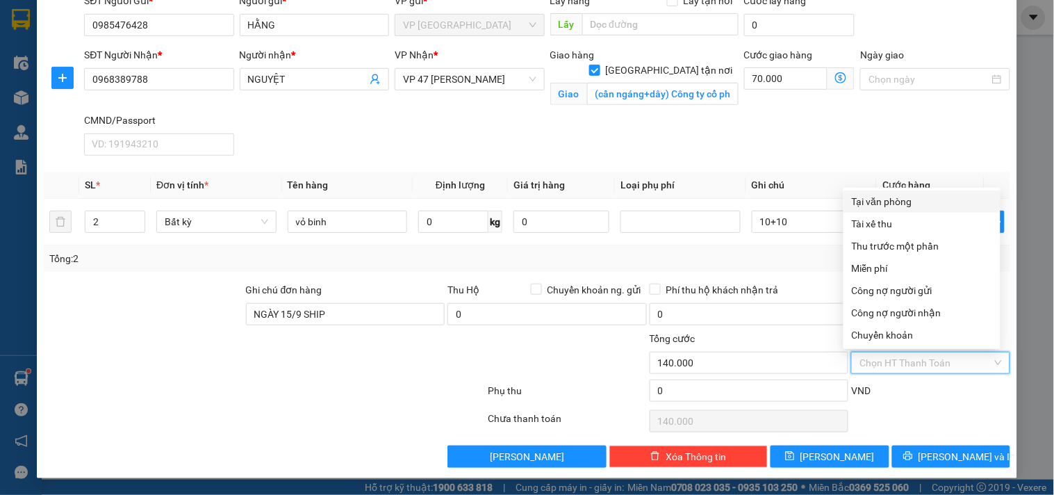
click at [910, 204] on div "Tại văn phòng" at bounding box center [922, 201] width 140 height 15
type input "0"
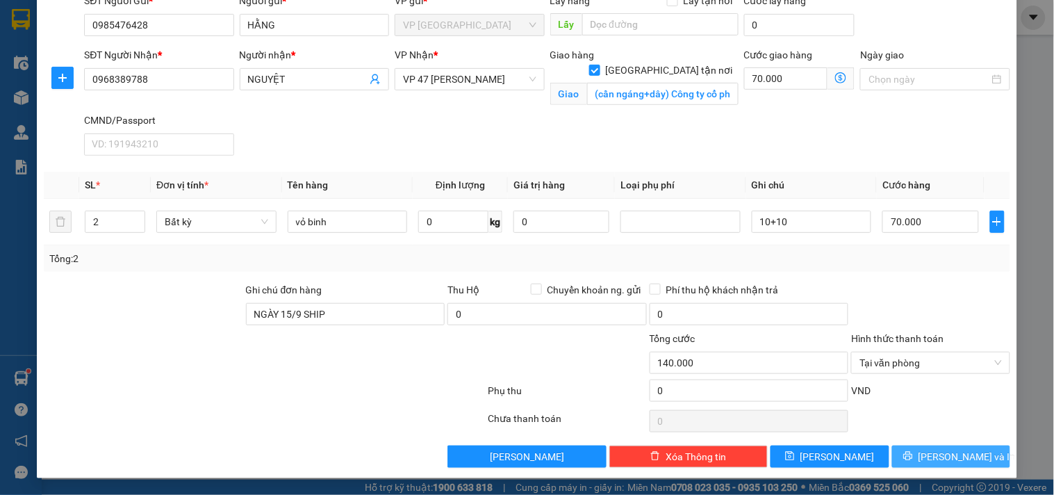
click at [947, 457] on span "Lưu và In" at bounding box center [966, 456] width 97 height 15
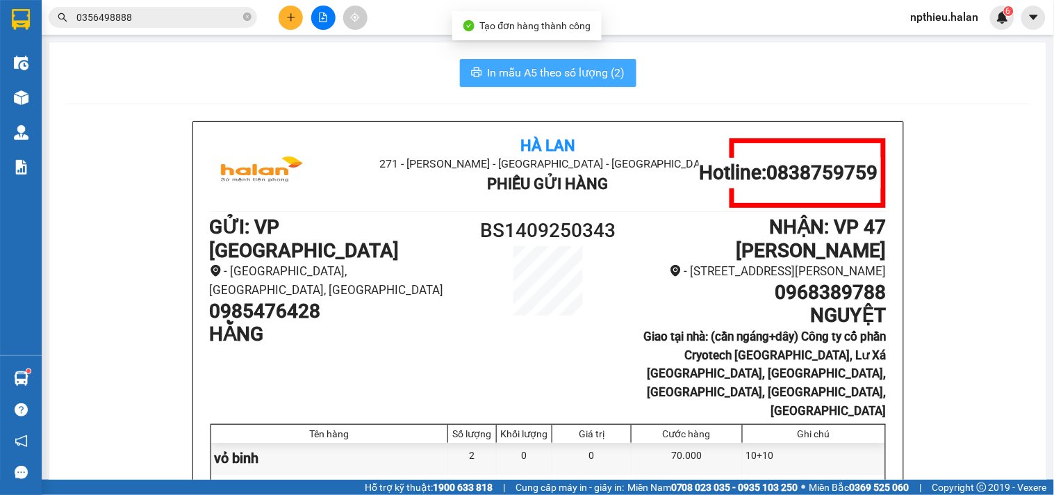
click at [594, 72] on span "In mẫu A5 theo số lượng (2)" at bounding box center [557, 72] width 138 height 17
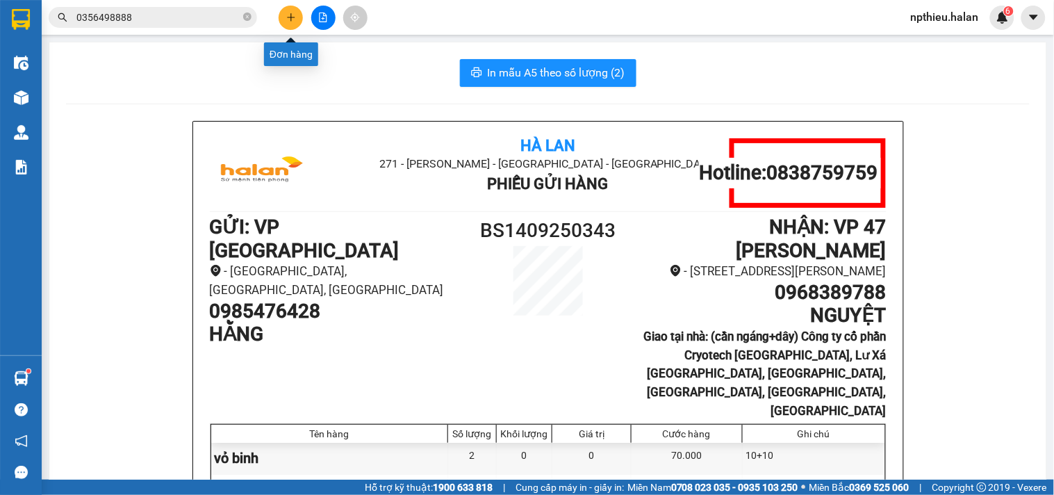
click at [290, 17] on icon "plus" at bounding box center [291, 17] width 8 height 1
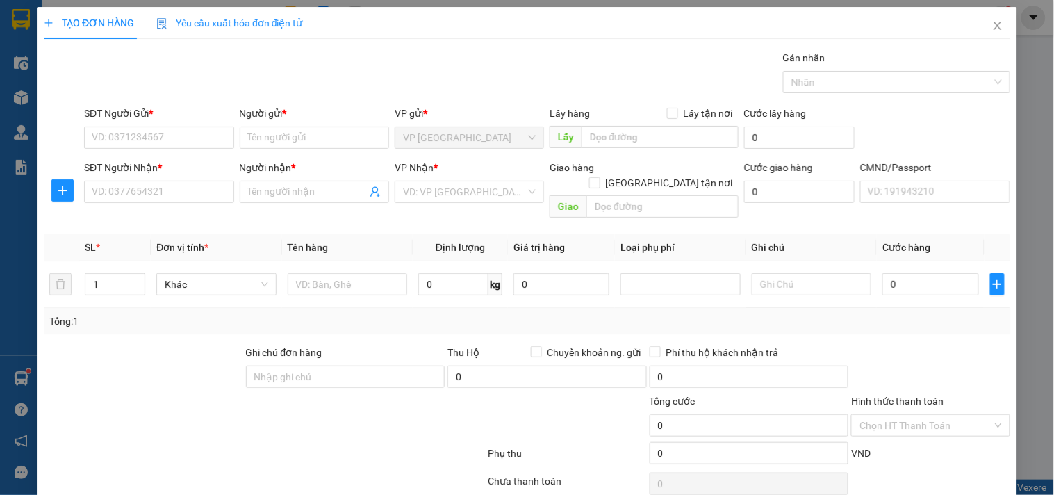
click at [290, 17] on span "Yêu cầu xuất hóa đơn điện tử" at bounding box center [229, 22] width 147 height 11
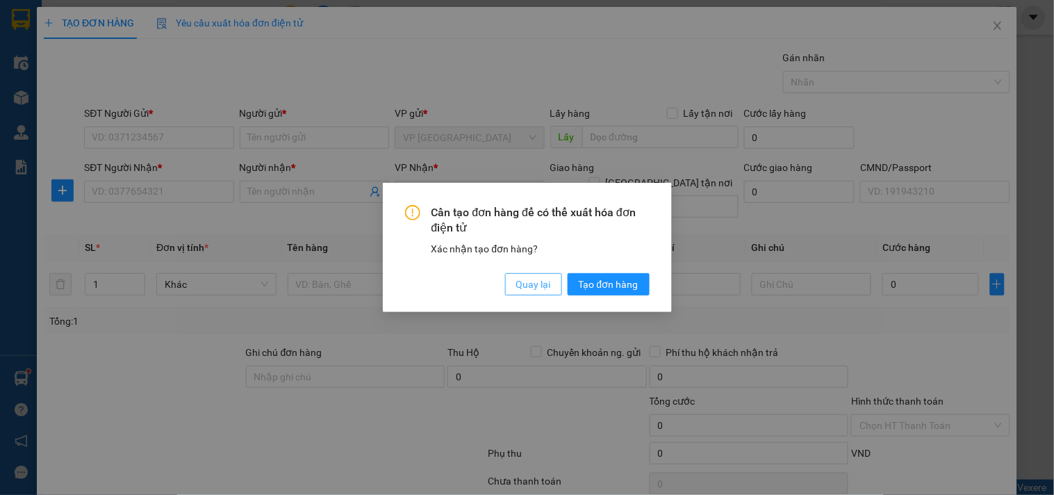
click at [533, 287] on span "Quay lại" at bounding box center [533, 283] width 35 height 15
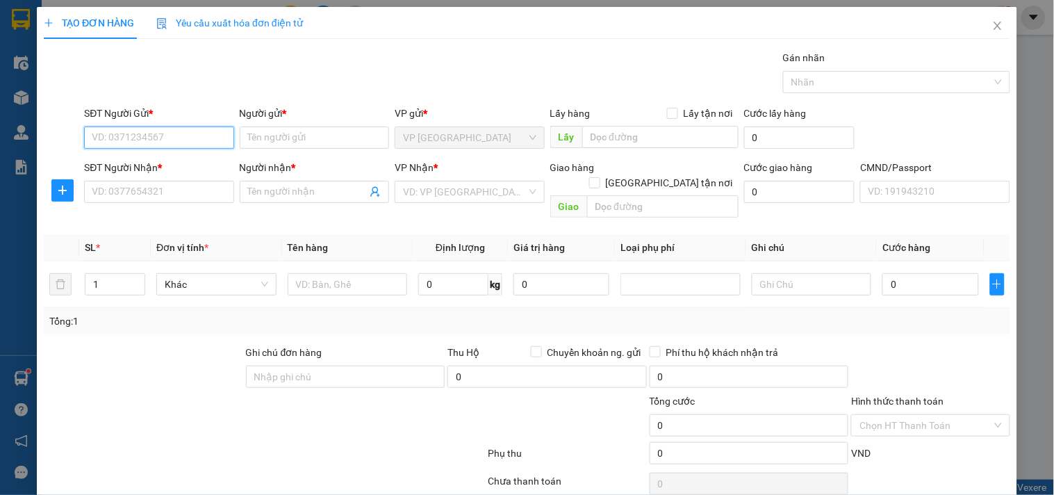
click at [192, 135] on input "SĐT Người Gửi *" at bounding box center [158, 137] width 149 height 22
type input "0"
type input "2"
click at [138, 279] on icon "up" at bounding box center [137, 281] width 5 height 5
click at [771, 273] on input "text" at bounding box center [812, 284] width 120 height 22
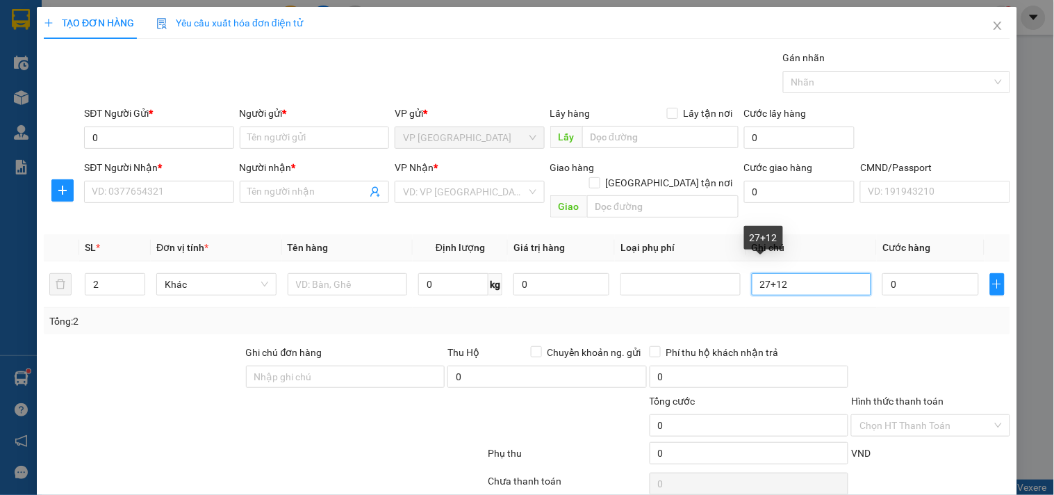
type input "27+12"
click at [815, 308] on div "Tổng: 2" at bounding box center [527, 321] width 966 height 26
click at [899, 273] on input "0" at bounding box center [930, 284] width 96 height 22
type input "1"
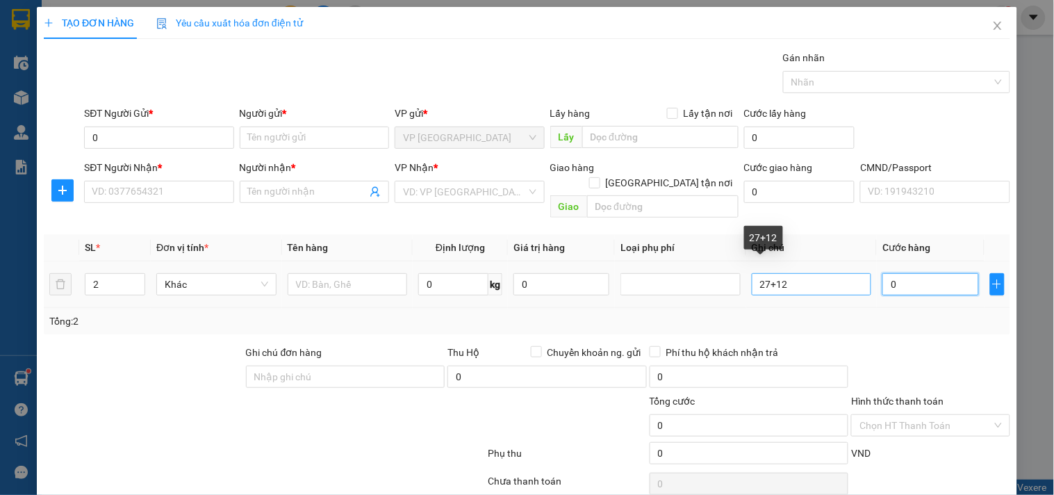
type input "1"
type input "10"
type input "105"
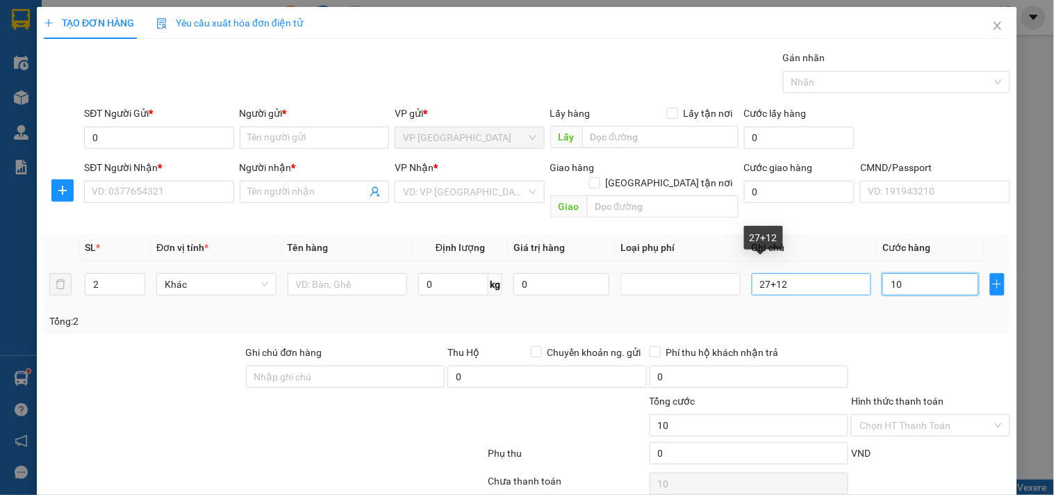
type input "105"
type input "105.000"
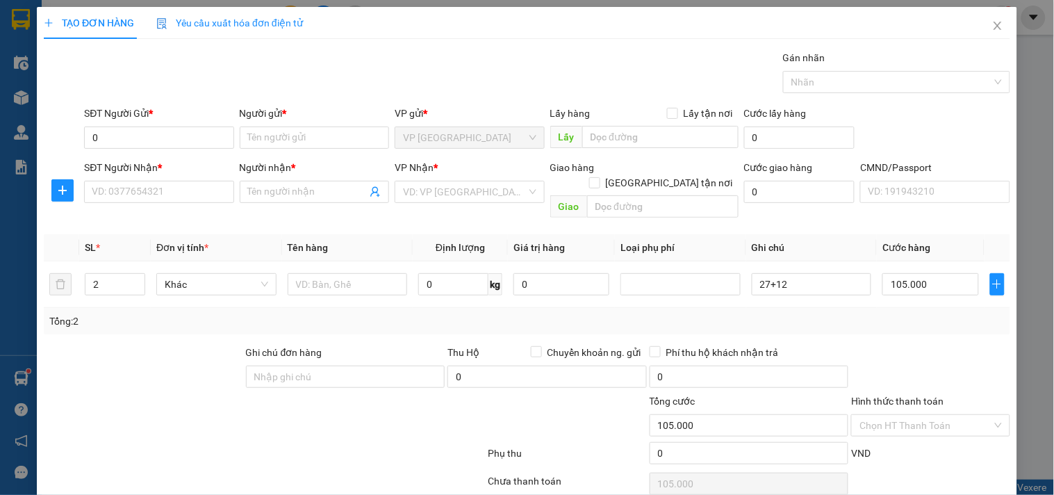
click at [918, 308] on div "Tổng: 2" at bounding box center [527, 321] width 966 height 26
click at [189, 133] on input "0" at bounding box center [158, 137] width 149 height 22
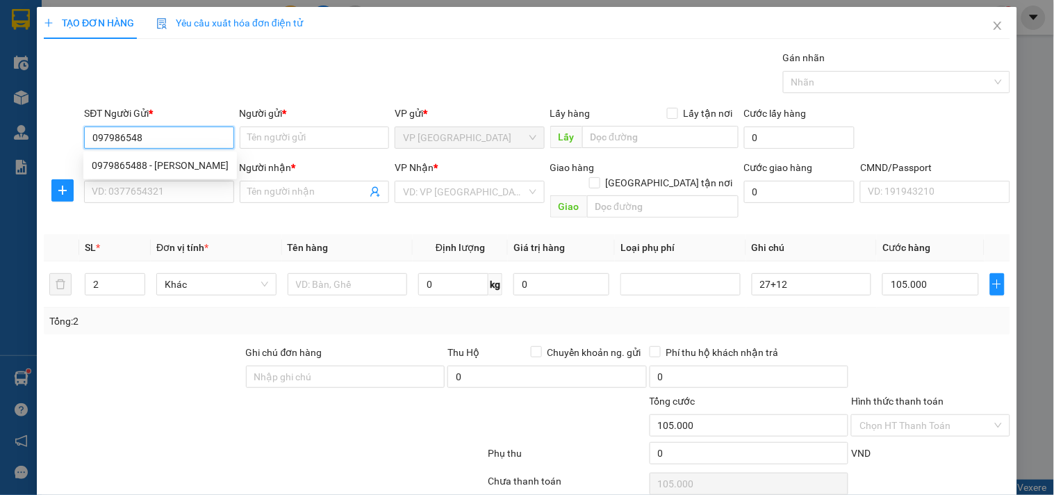
type input "0979865488"
click at [158, 164] on div "0979865488 - HUYỀN" at bounding box center [160, 165] width 137 height 15
type input "HUYỀN"
type input "0979865488"
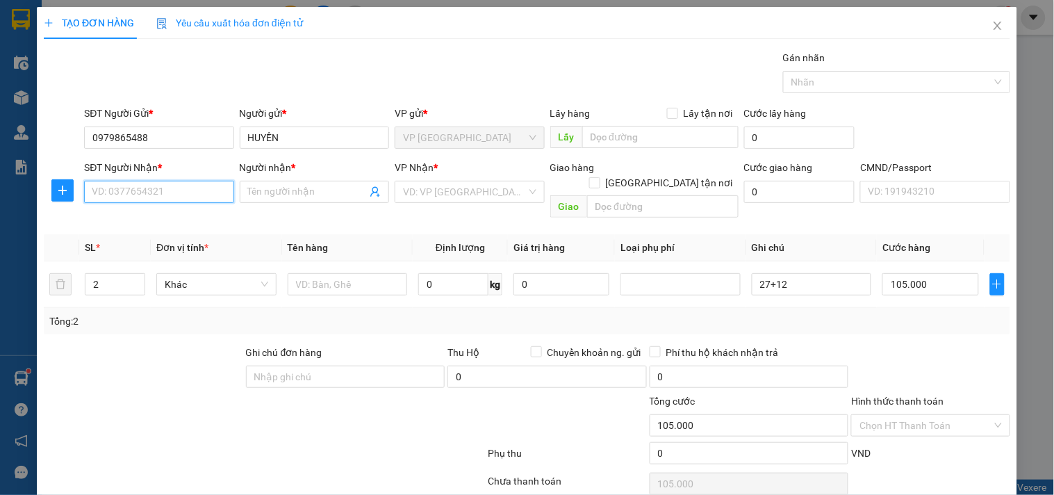
click at [155, 192] on input "SĐT Người Nhận *" at bounding box center [158, 192] width 149 height 22
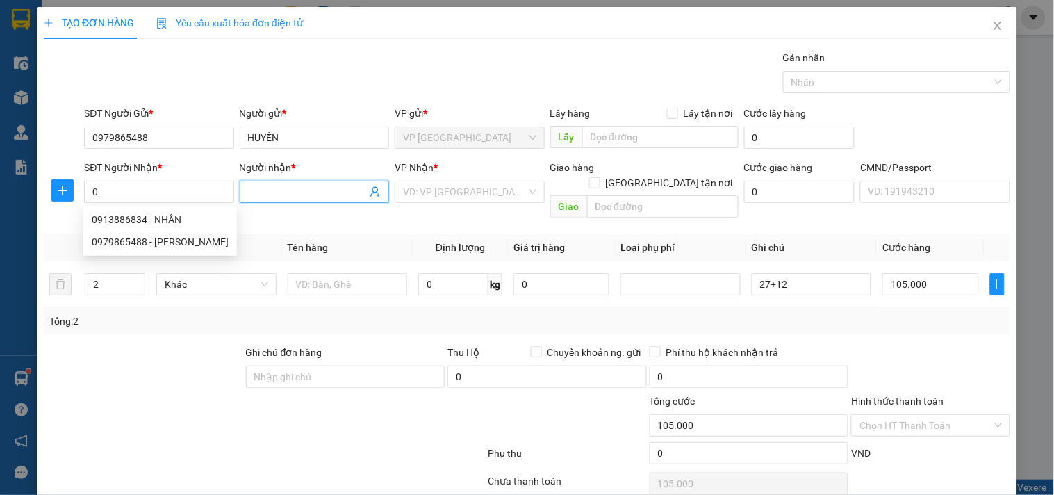
click at [371, 190] on icon "user-add" at bounding box center [375, 191] width 11 height 11
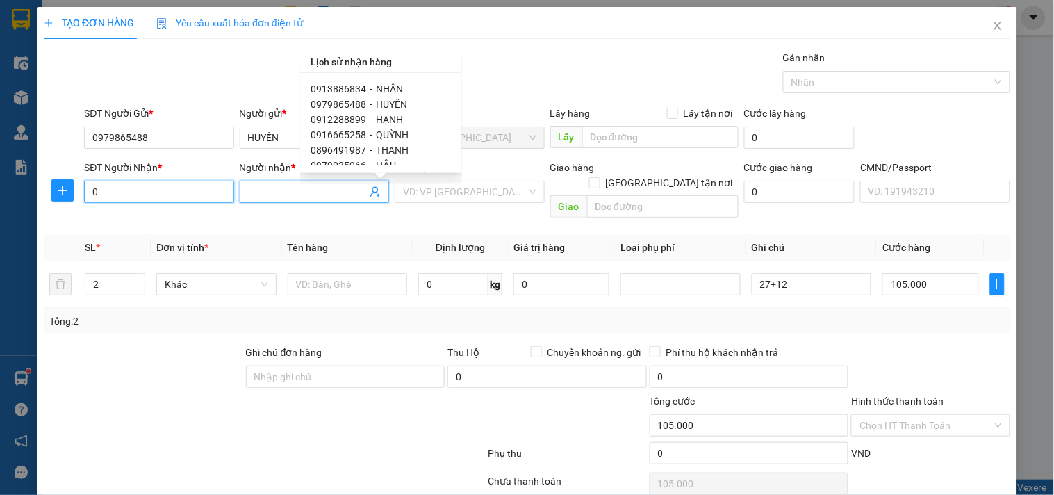
click at [188, 192] on input "0" at bounding box center [158, 192] width 149 height 22
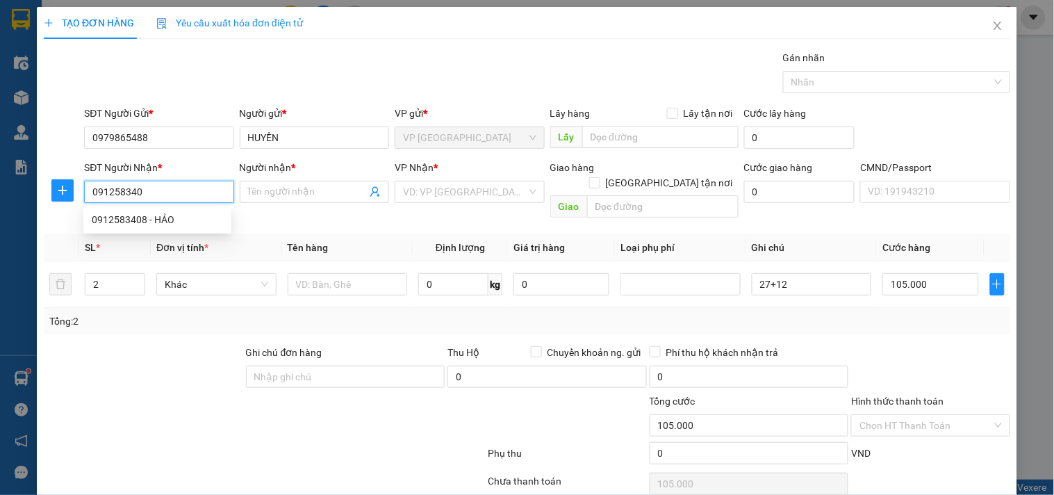
type input "0912583408"
click at [140, 216] on div "0912583408 - HẢO" at bounding box center [157, 219] width 131 height 15
type input "HẢO"
type input "0912583408"
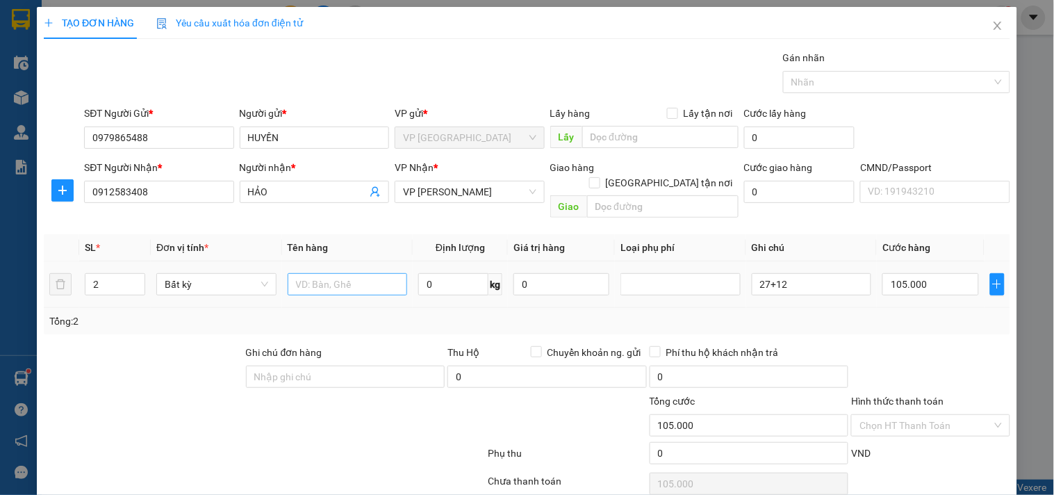
click at [338, 270] on div at bounding box center [348, 284] width 120 height 28
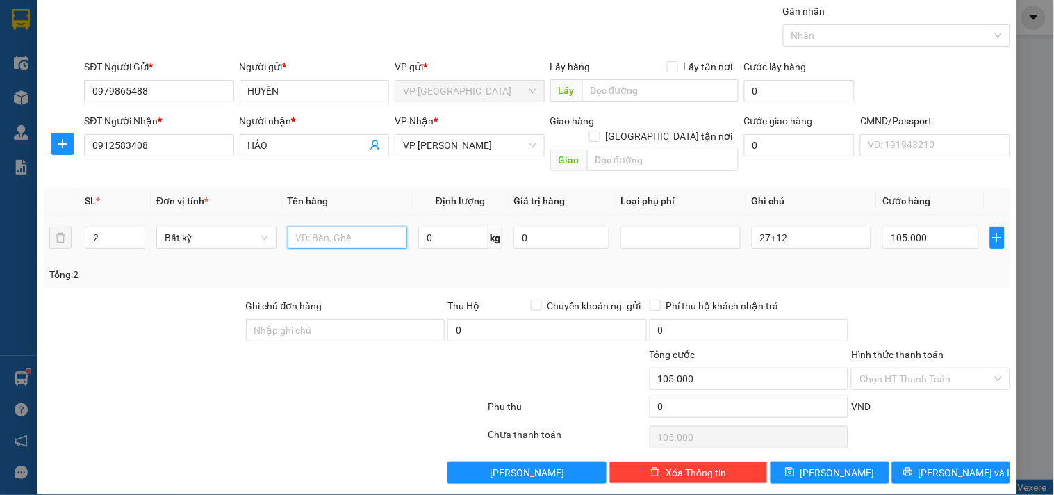
click at [311, 226] on input "text" at bounding box center [348, 237] width 120 height 22
type input "HỘP XỐP HOA QUẢ +SỌT"
drag, startPoint x: 890, startPoint y: 363, endPoint x: 858, endPoint y: 390, distance: 41.9
click at [886, 368] on input "Hình thức thanh toán" at bounding box center [925, 378] width 132 height 21
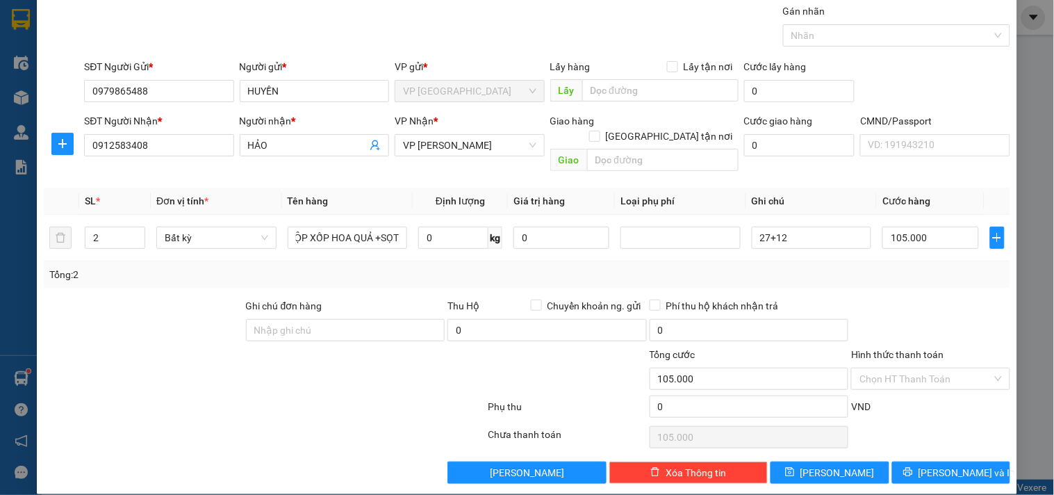
scroll to position [0, 0]
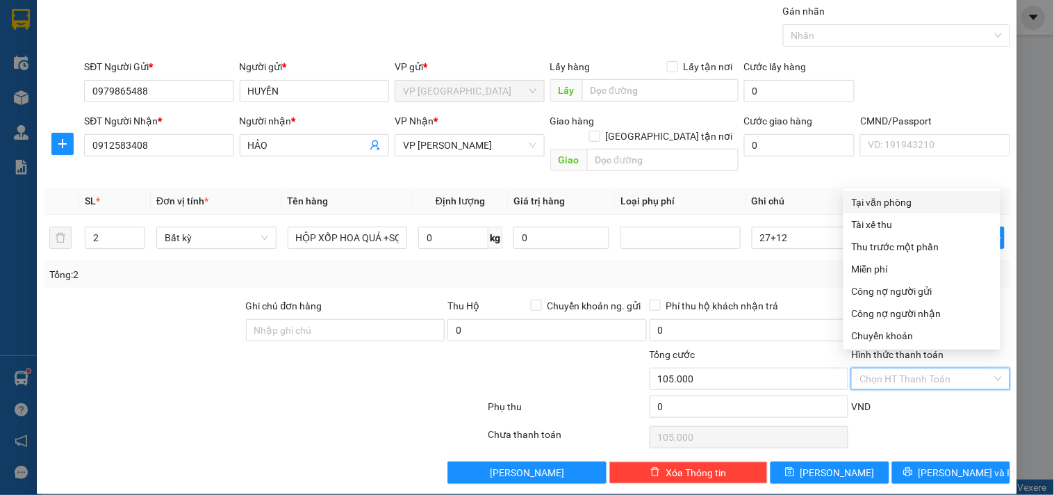
click at [912, 203] on div "Tại văn phòng" at bounding box center [922, 201] width 140 height 15
type input "0"
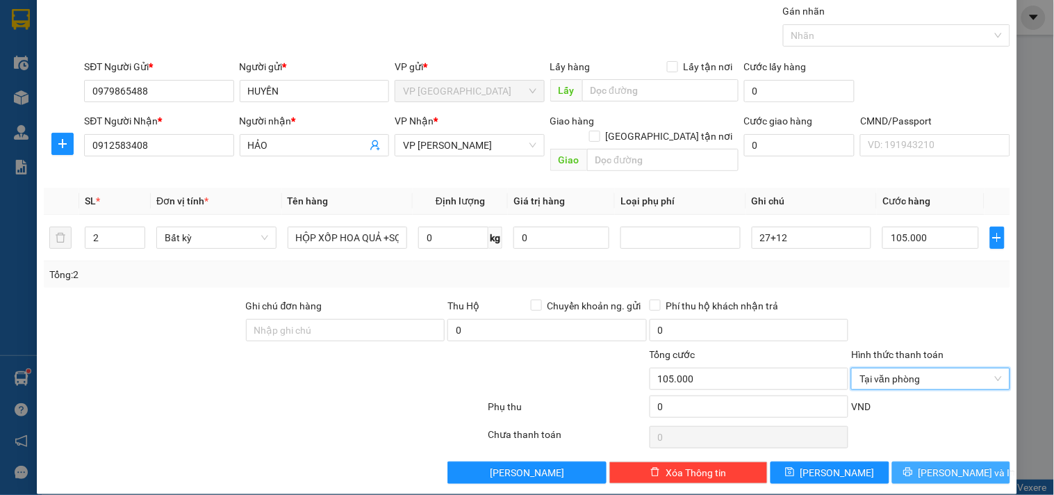
click at [929, 465] on span "Lưu và In" at bounding box center [966, 472] width 97 height 15
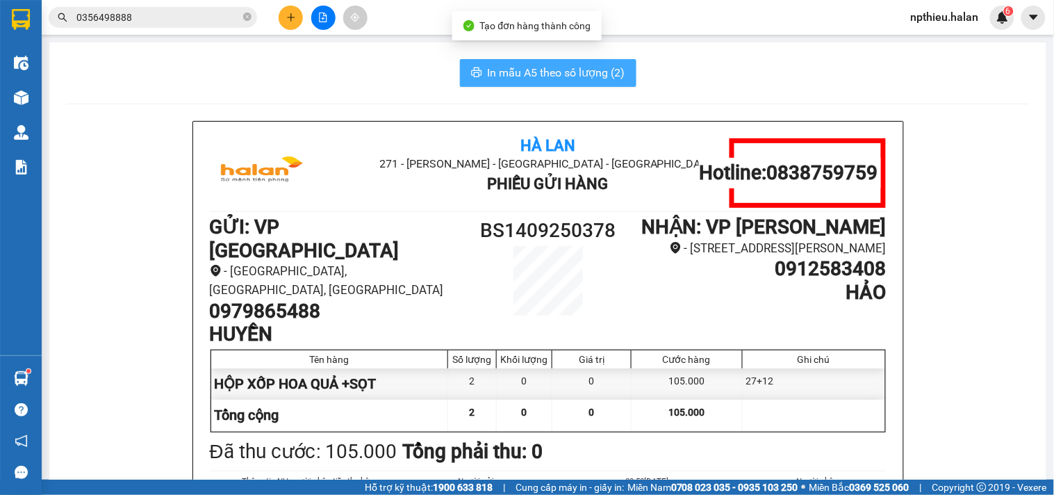
click at [568, 74] on span "In mẫu A5 theo số lượng (2)" at bounding box center [557, 72] width 138 height 17
